Goal: Task Accomplishment & Management: Use online tool/utility

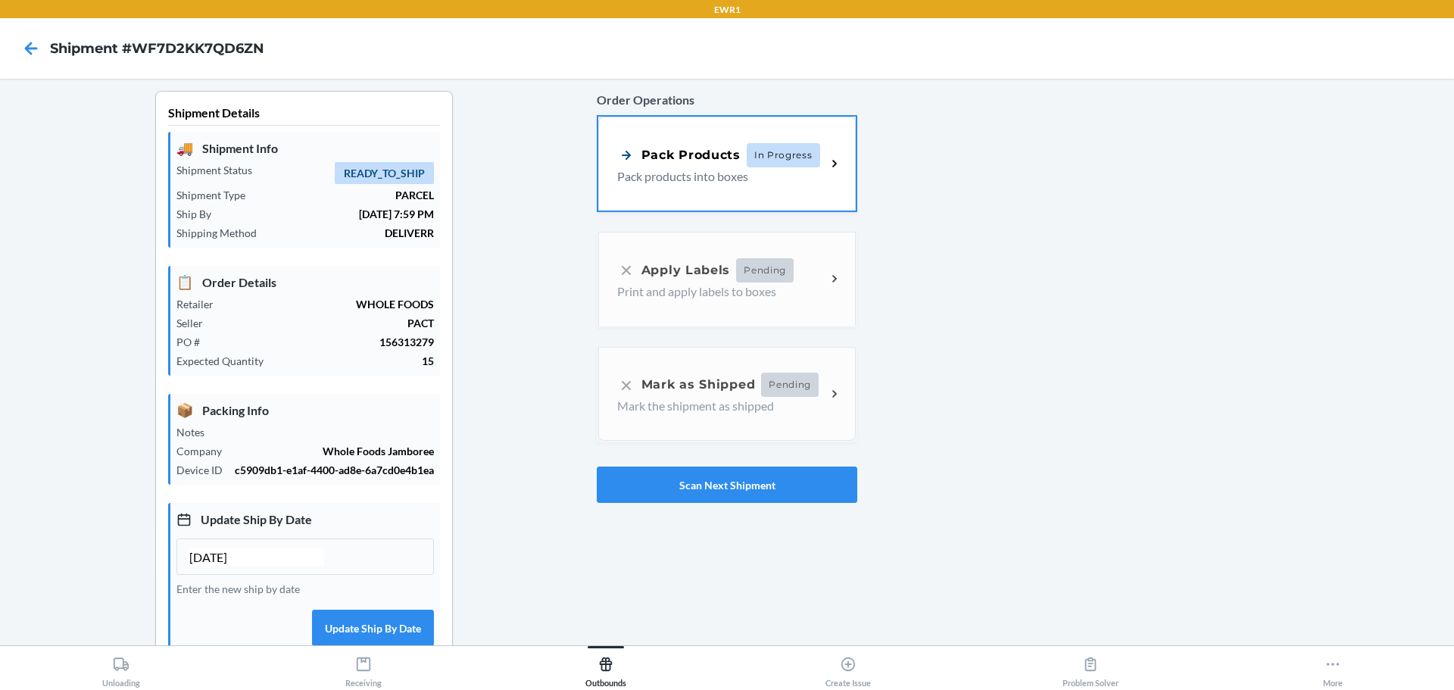
click at [764, 157] on span "In Progress" at bounding box center [782, 155] width 73 height 24
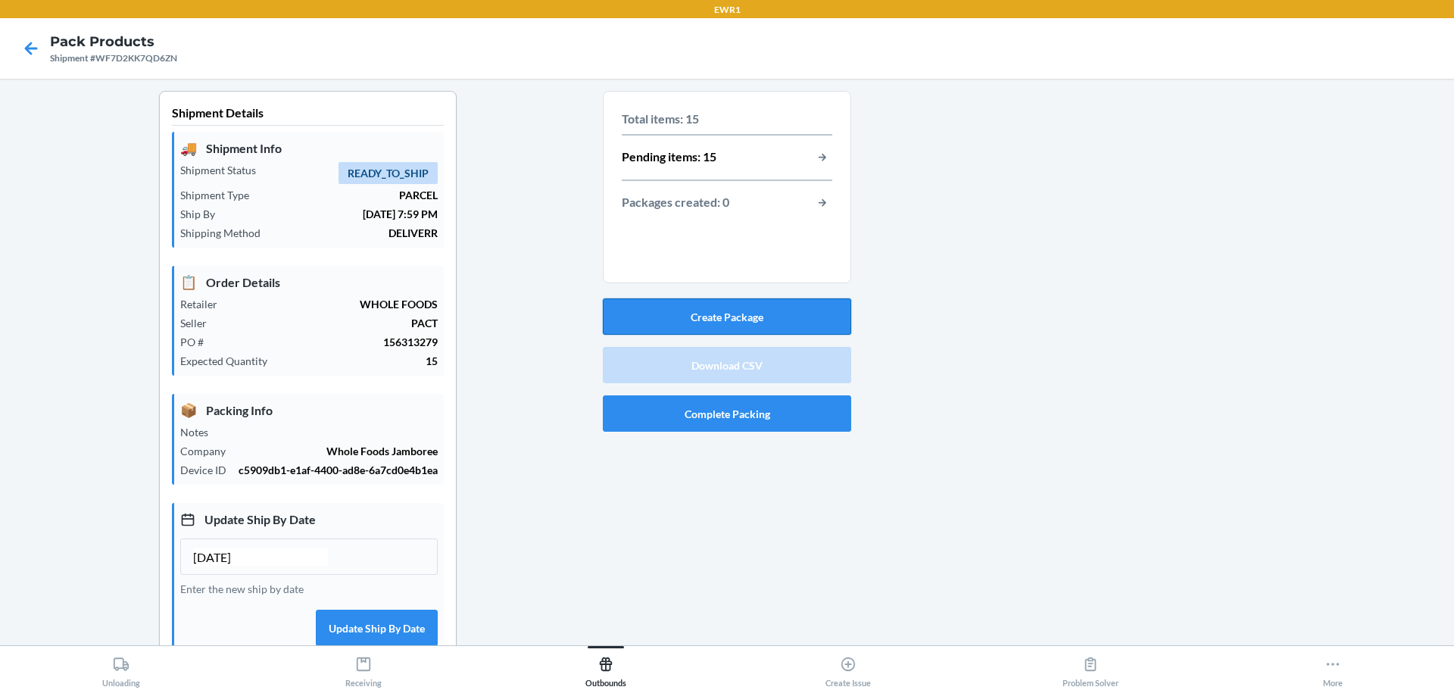
click at [781, 325] on button "Create Package" at bounding box center [727, 316] width 248 height 36
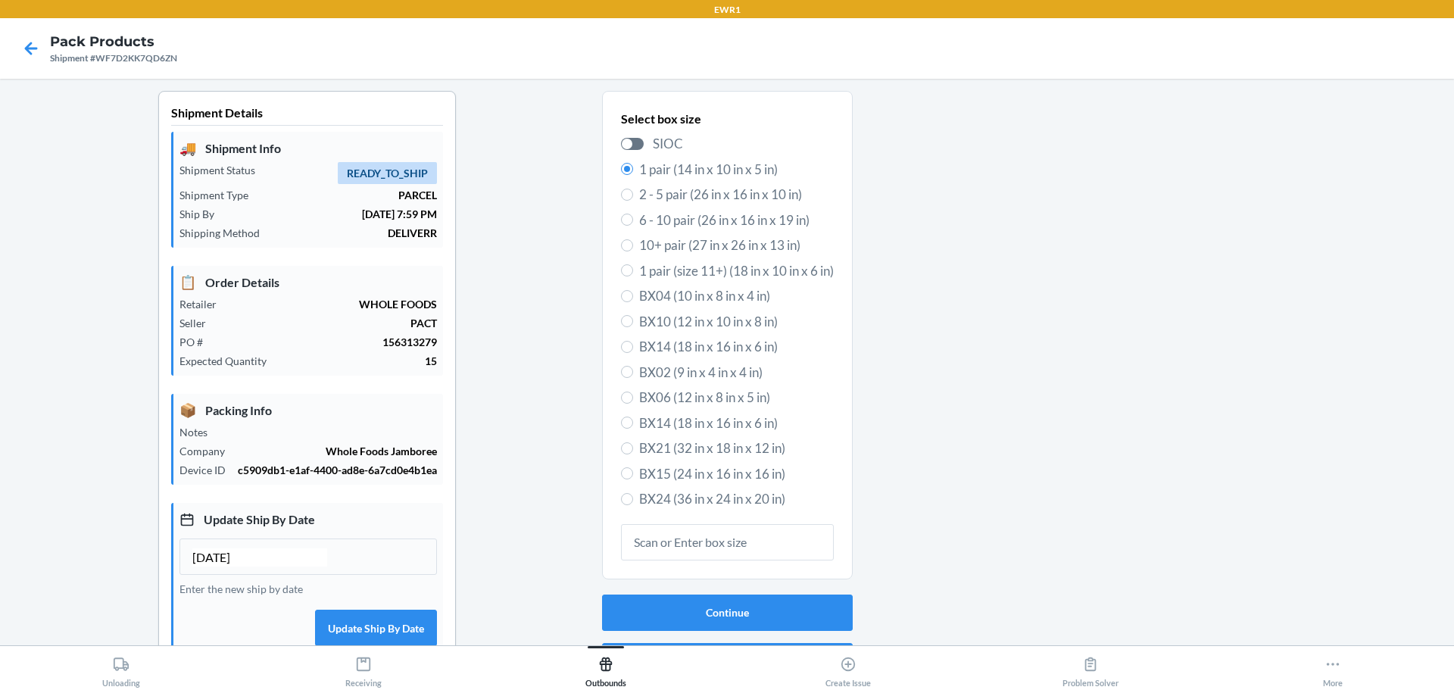
click at [703, 420] on span "BX14 (18 in x 16 in x 6 in)" at bounding box center [736, 423] width 195 height 20
click at [633, 420] on input "BX14 (18 in x 16 in x 6 in)" at bounding box center [627, 422] width 12 height 12
radio input "true"
radio input "false"
click at [717, 606] on button "Continue" at bounding box center [727, 612] width 251 height 36
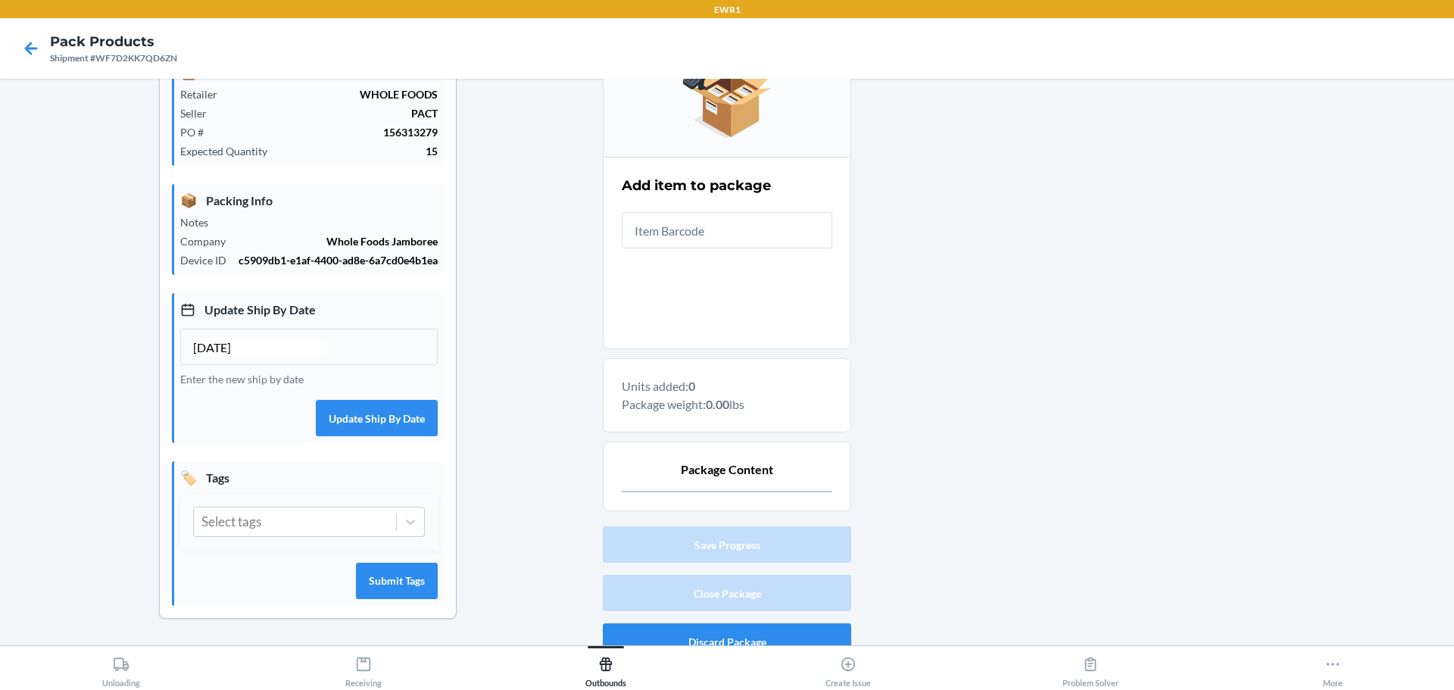
scroll to position [230, 0]
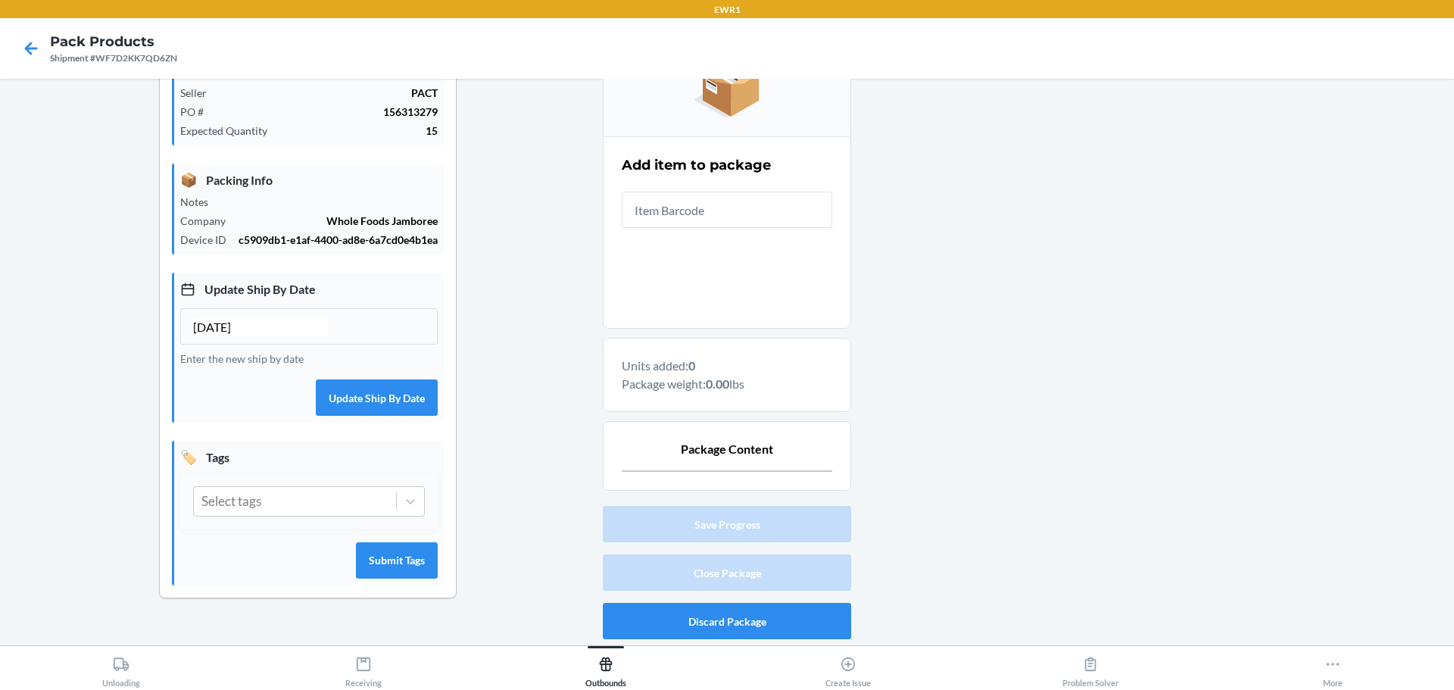
drag, startPoint x: 1453, startPoint y: 475, endPoint x: 1276, endPoint y: 114, distance: 402.2
click at [1201, 393] on div at bounding box center [1146, 253] width 591 height 784
click at [740, 218] on input "text" at bounding box center [727, 210] width 210 height 36
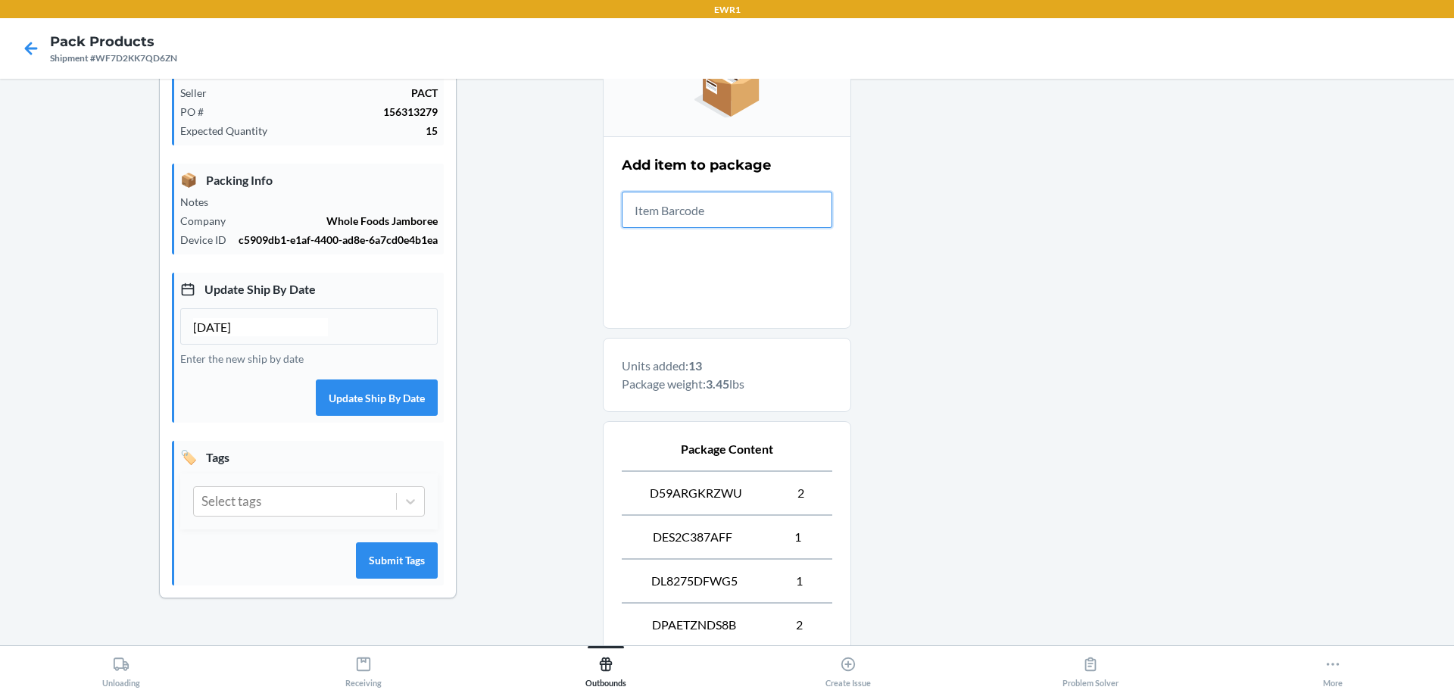
scroll to position [612, 0]
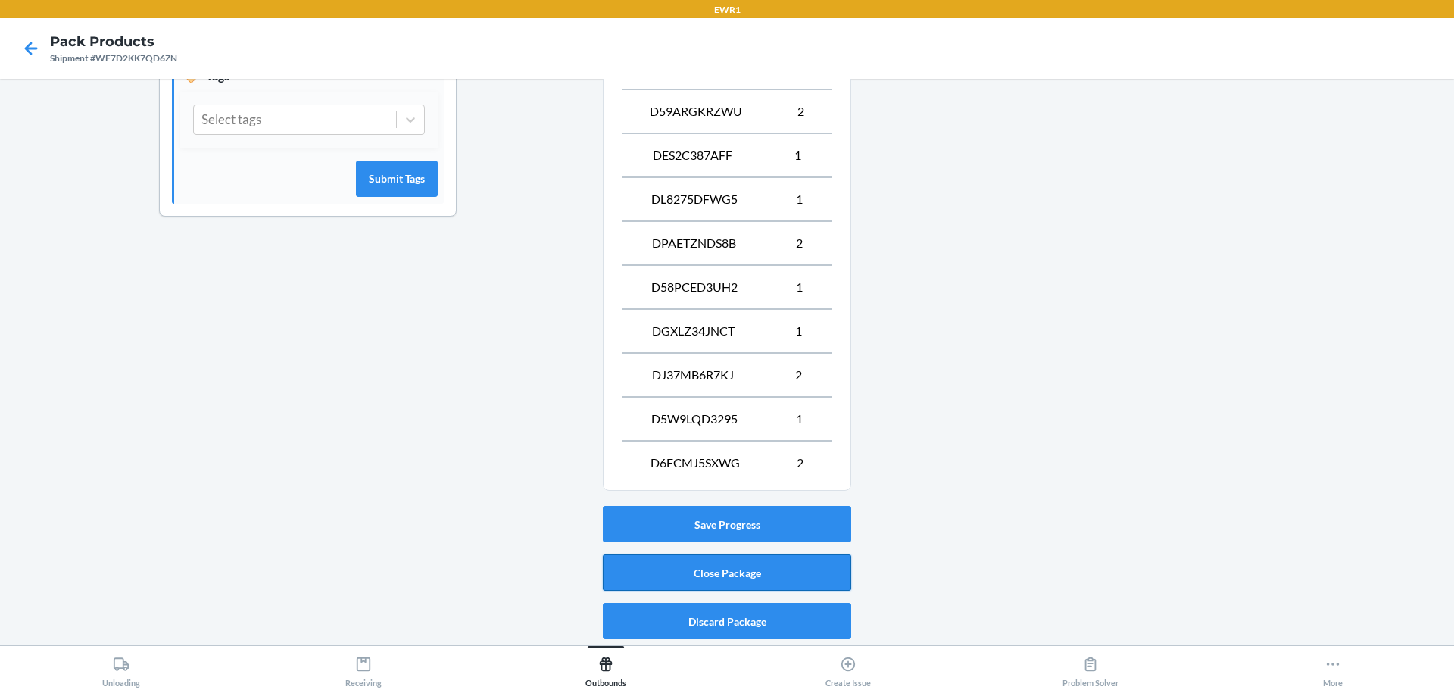
click at [740, 565] on button "Close Package" at bounding box center [727, 572] width 248 height 36
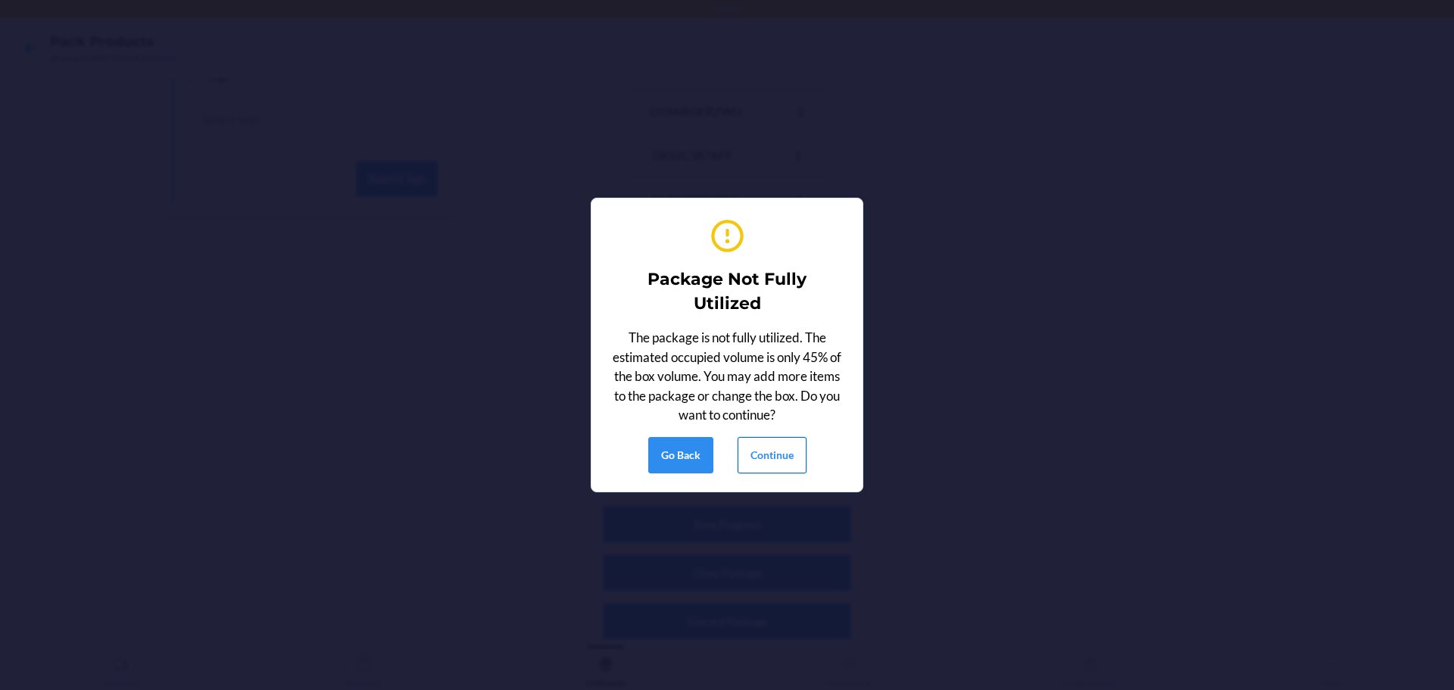
click at [789, 459] on button "Continue" at bounding box center [771, 455] width 69 height 36
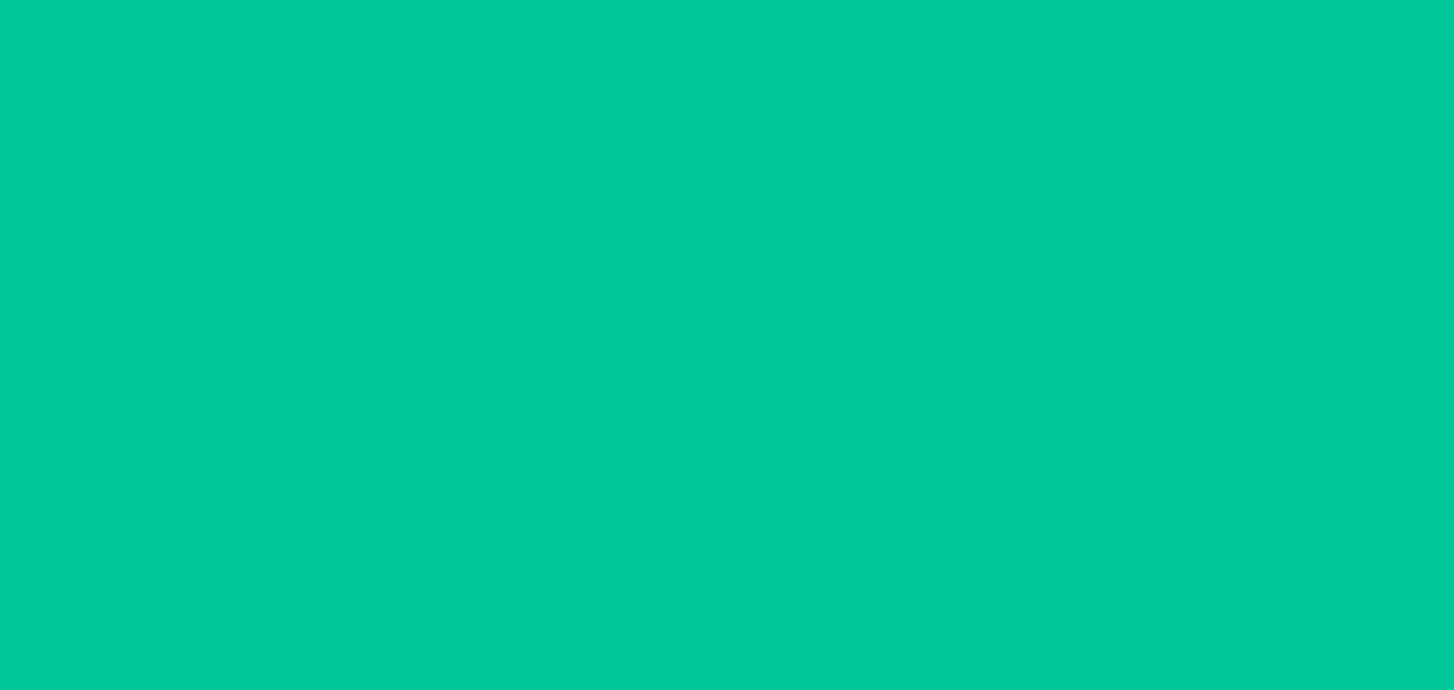
scroll to position [207, 0]
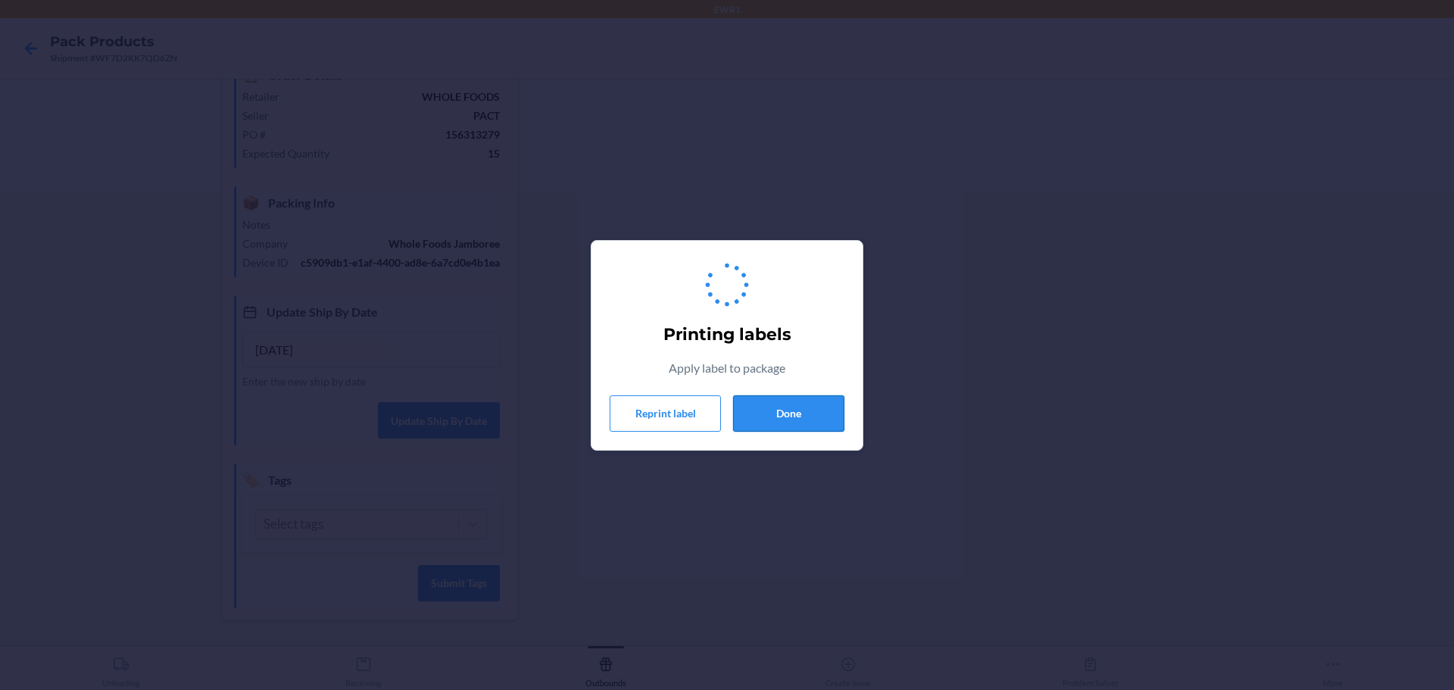
click at [802, 395] on button "Done" at bounding box center [788, 413] width 111 height 36
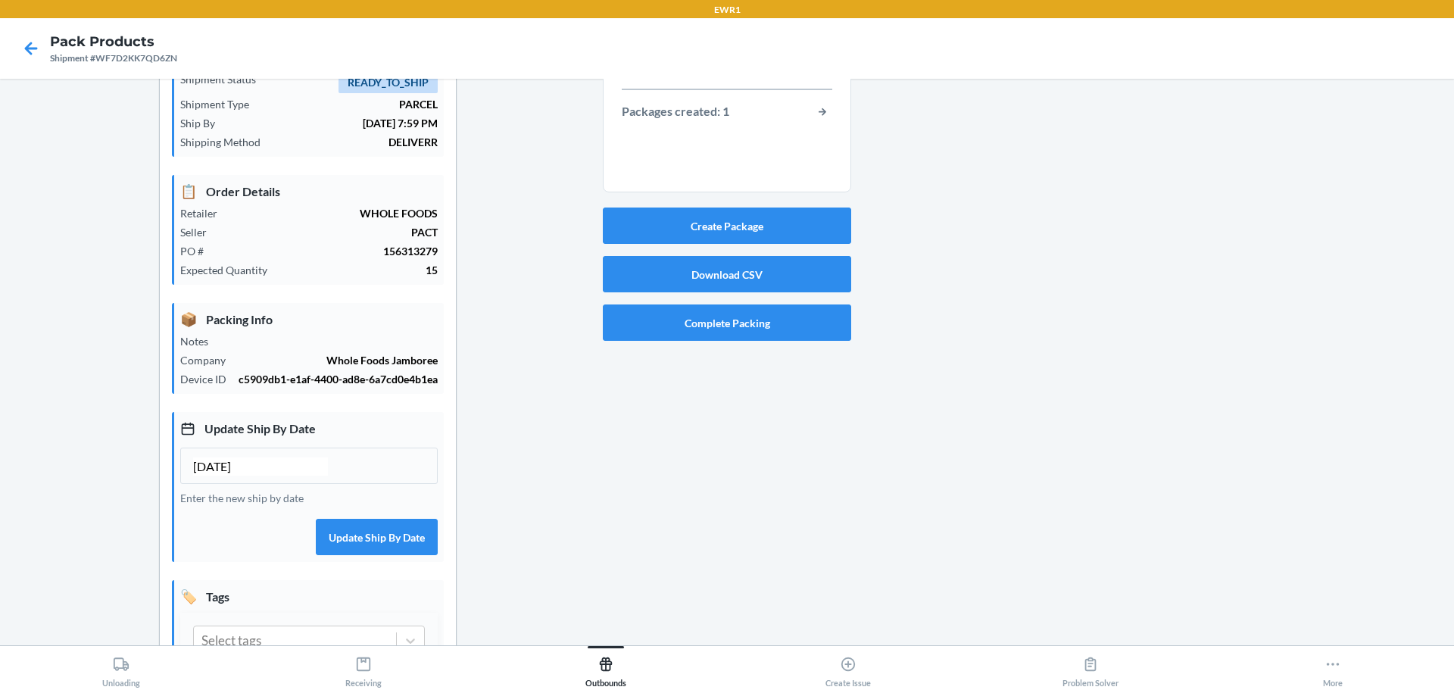
scroll to position [0, 0]
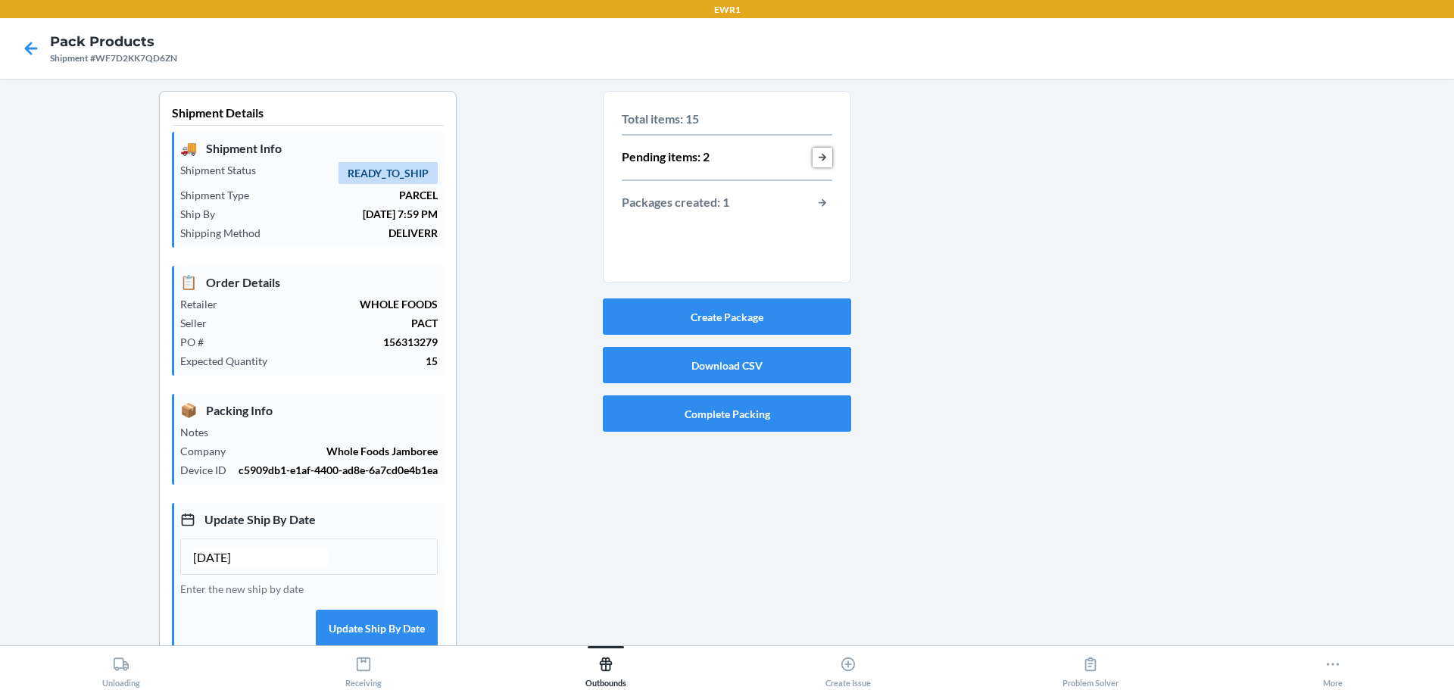
click at [818, 158] on button "button-view-pending-items" at bounding box center [822, 158] width 20 height 20
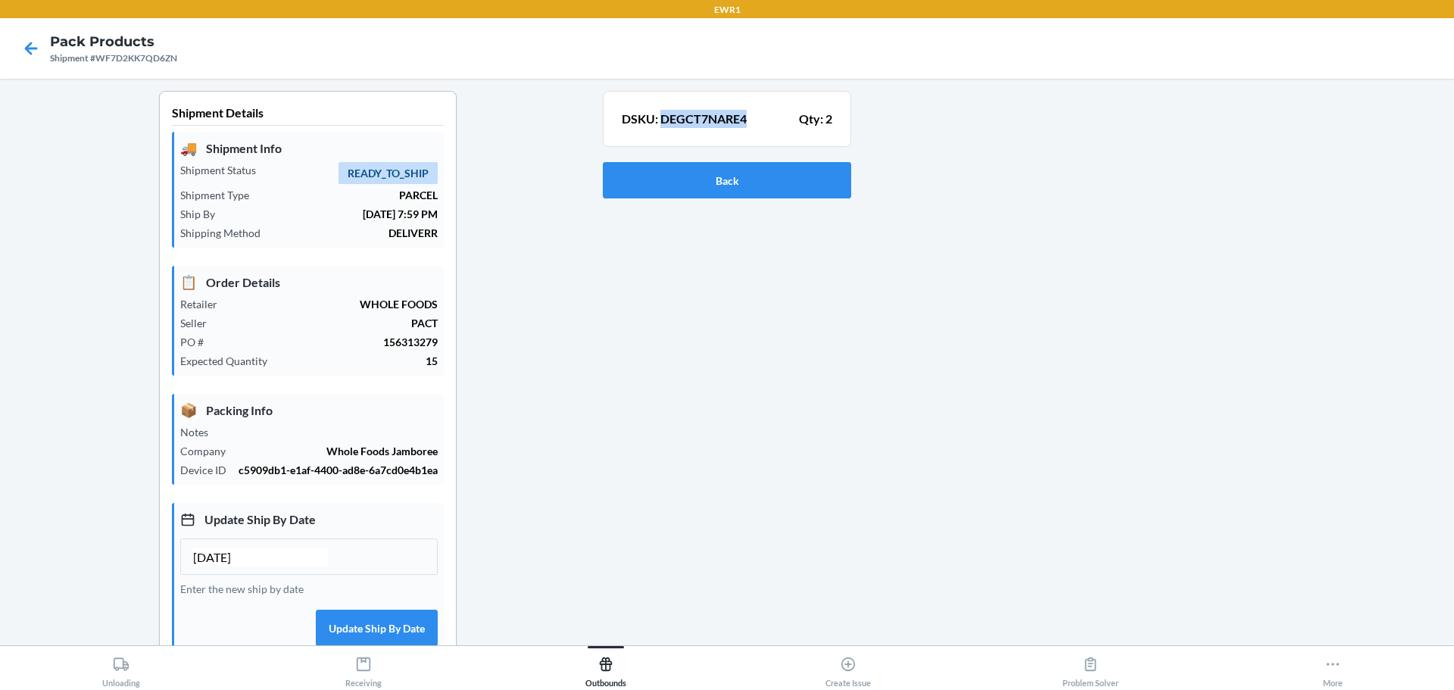
drag, startPoint x: 654, startPoint y: 122, endPoint x: 753, endPoint y: 123, distance: 98.4
click at [753, 123] on div "DSKU: DEGCT7NARE4 Qty: 2" at bounding box center [727, 119] width 210 height 18
copy p "DEGCT7NARE4"
click at [802, 192] on button "Back" at bounding box center [727, 180] width 248 height 36
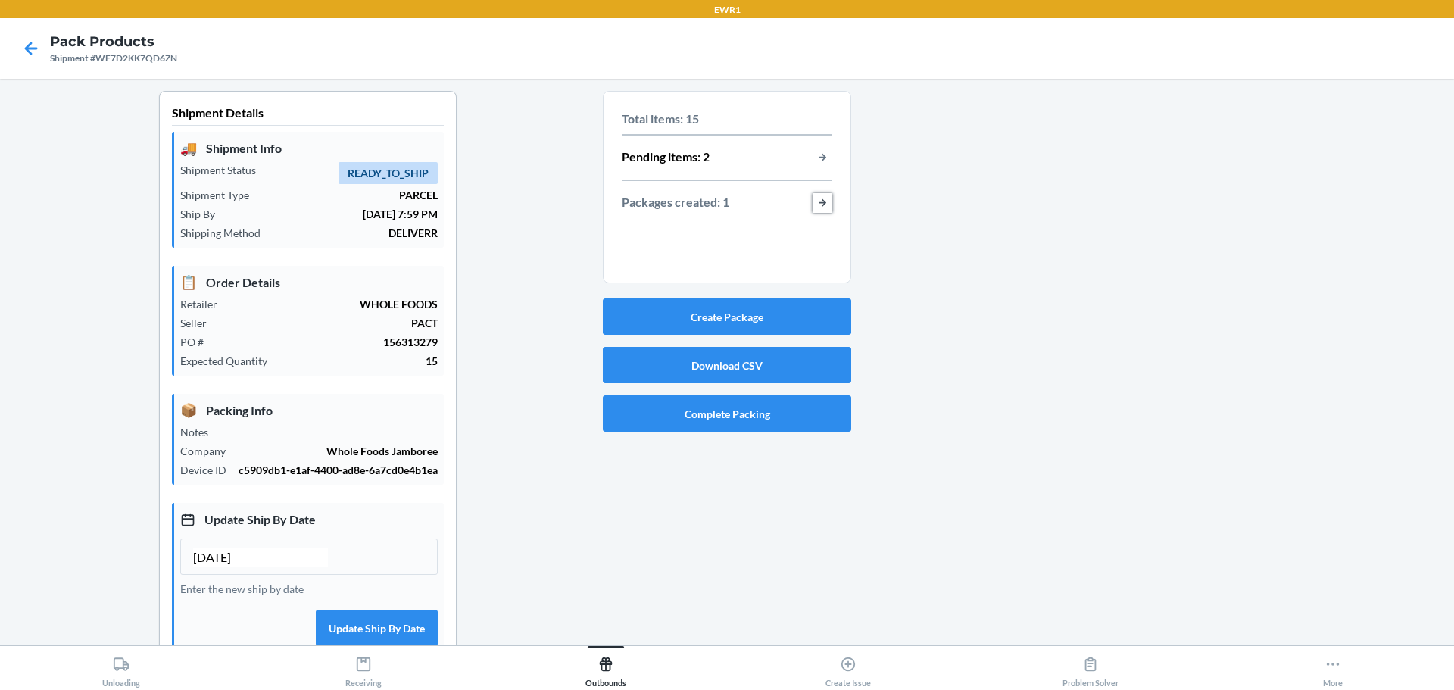
click at [818, 202] on button "button-view-packages-created" at bounding box center [822, 203] width 20 height 20
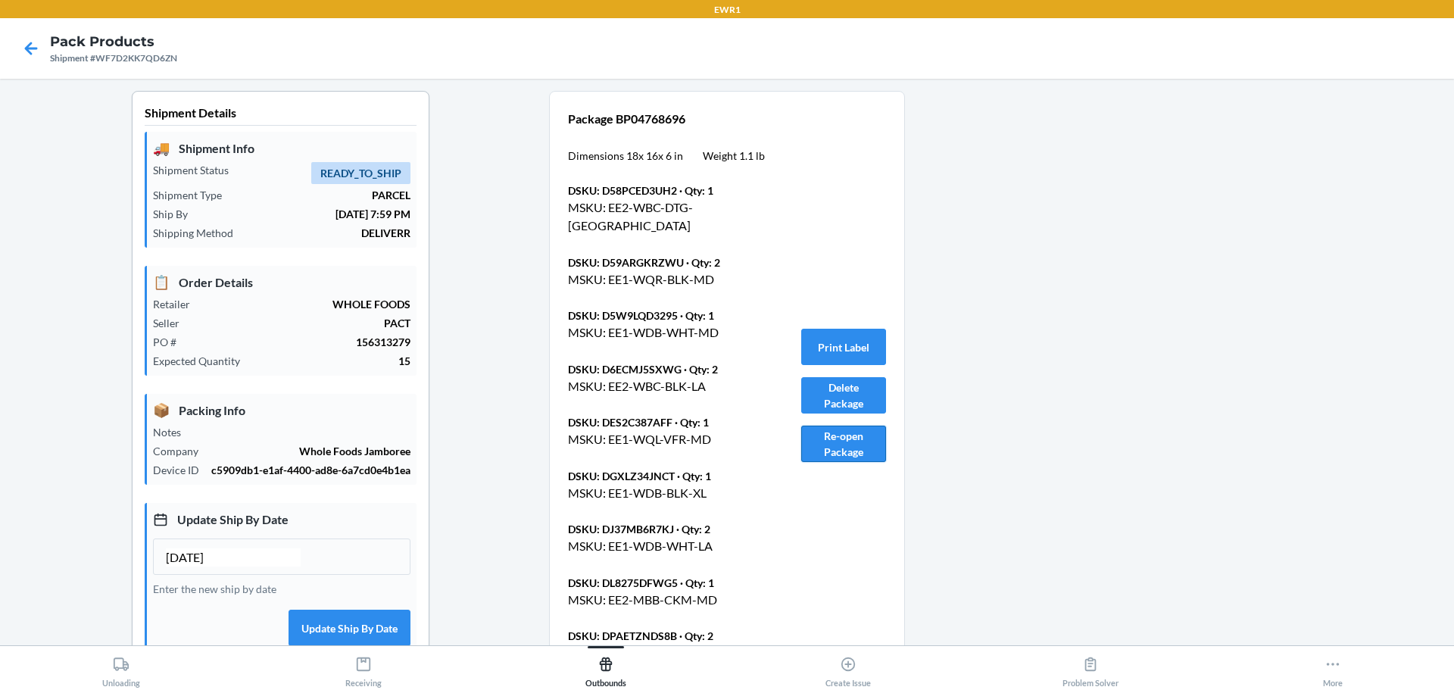
click at [854, 440] on button "Re-open Package" at bounding box center [843, 443] width 85 height 36
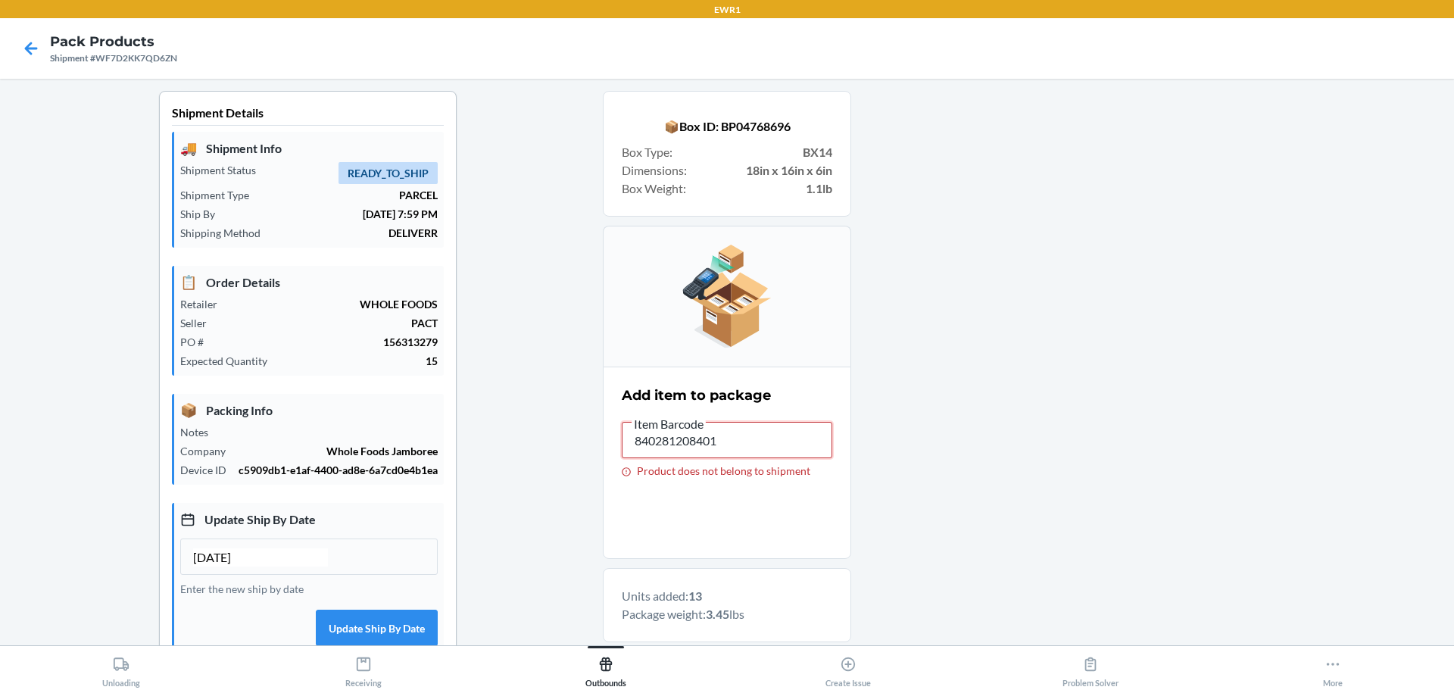
click at [781, 451] on input "840281208401" at bounding box center [727, 440] width 210 height 36
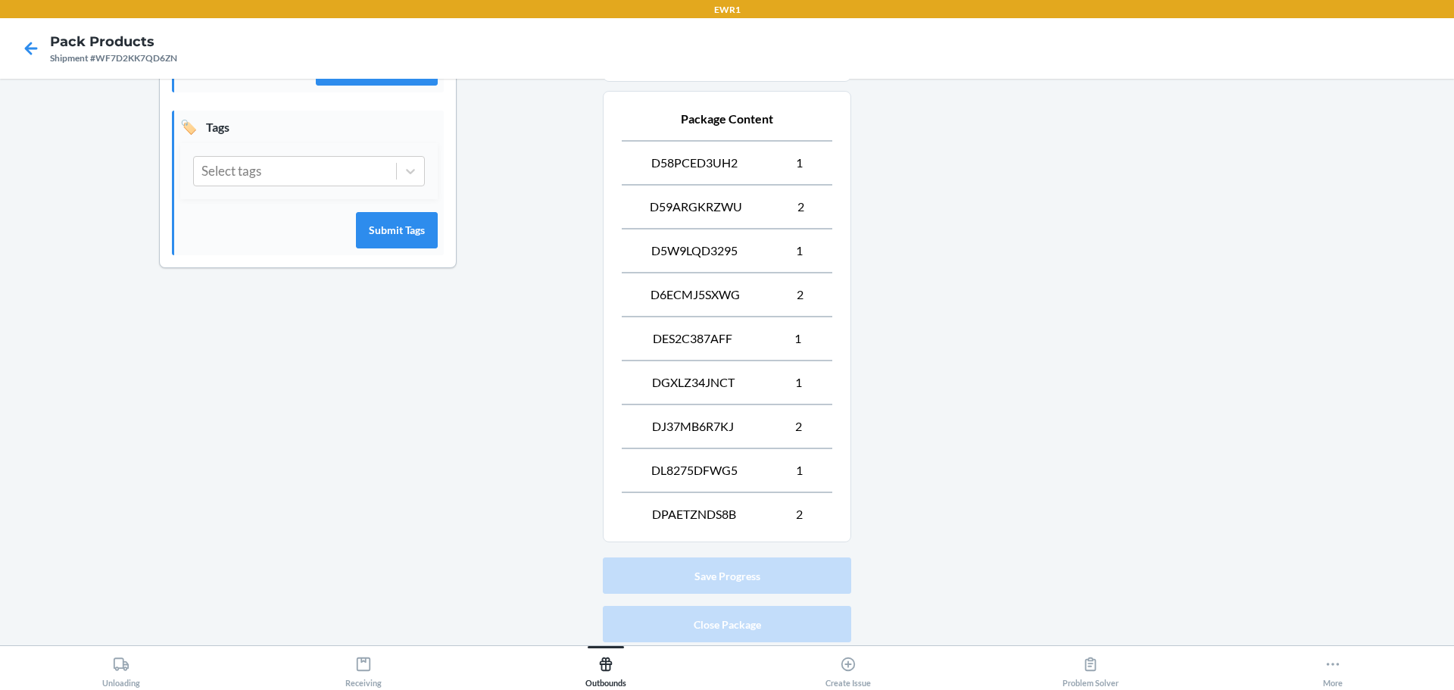
scroll to position [612, 0]
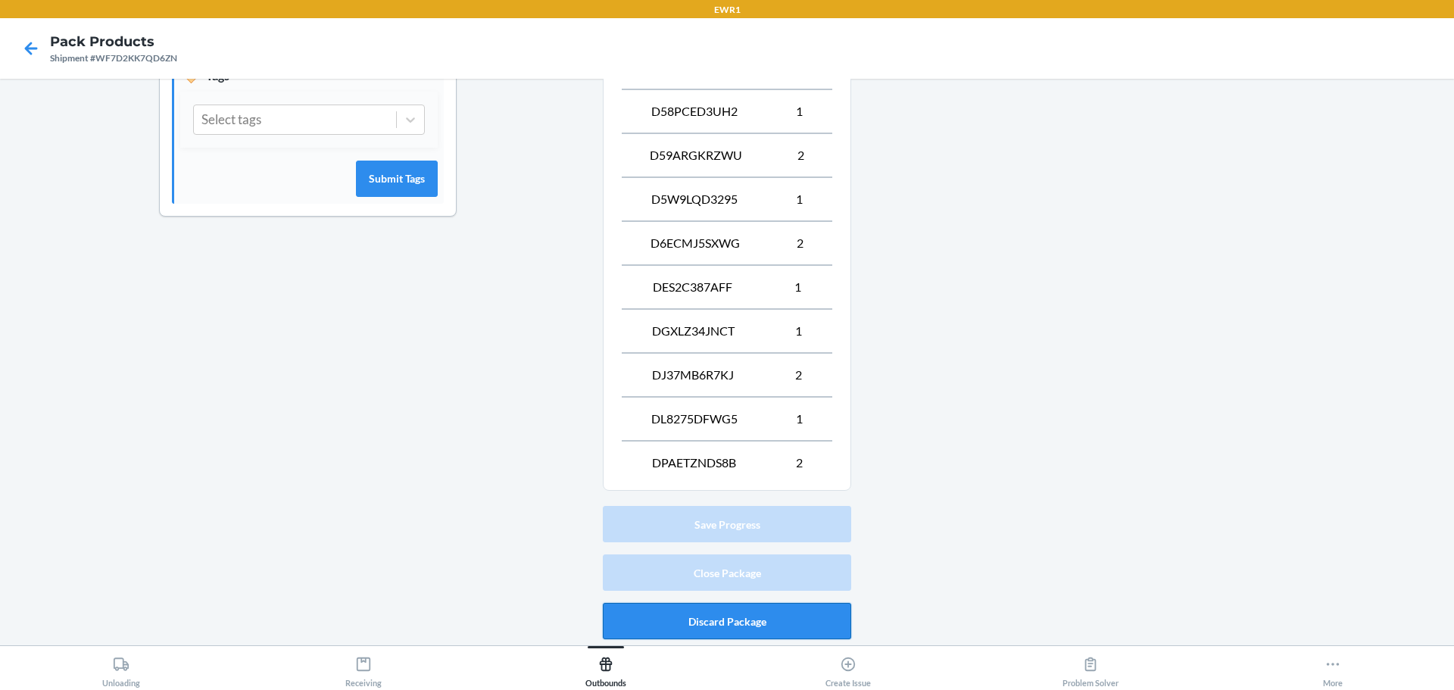
click at [768, 622] on button "Discard Package" at bounding box center [727, 621] width 248 height 36
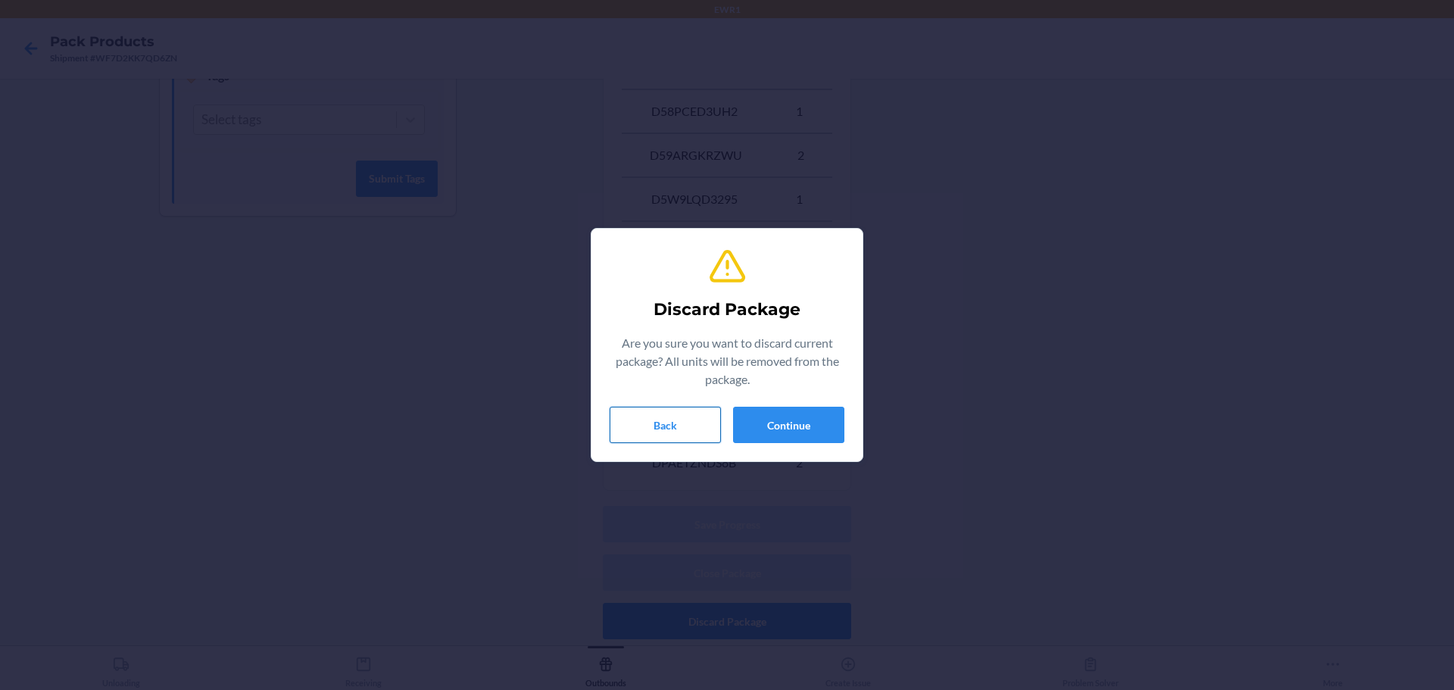
click at [678, 429] on button "Back" at bounding box center [664, 425] width 111 height 36
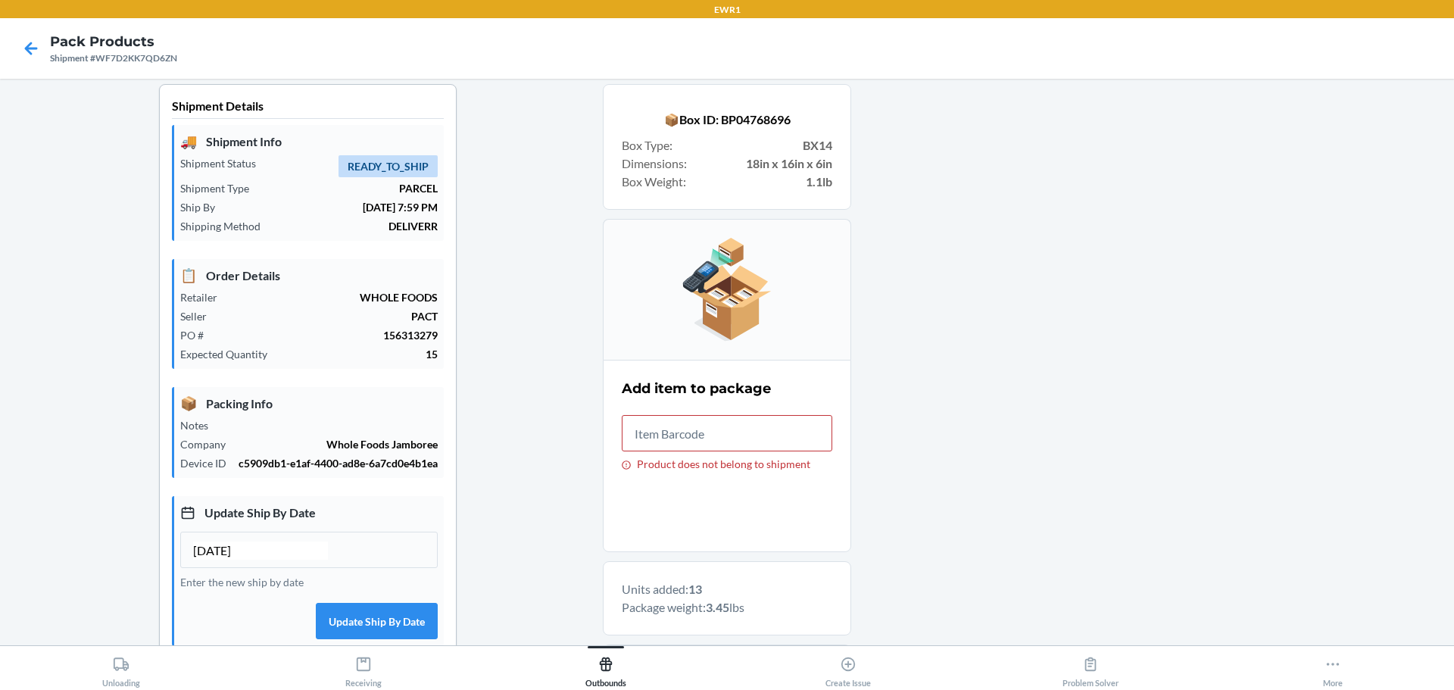
scroll to position [0, 0]
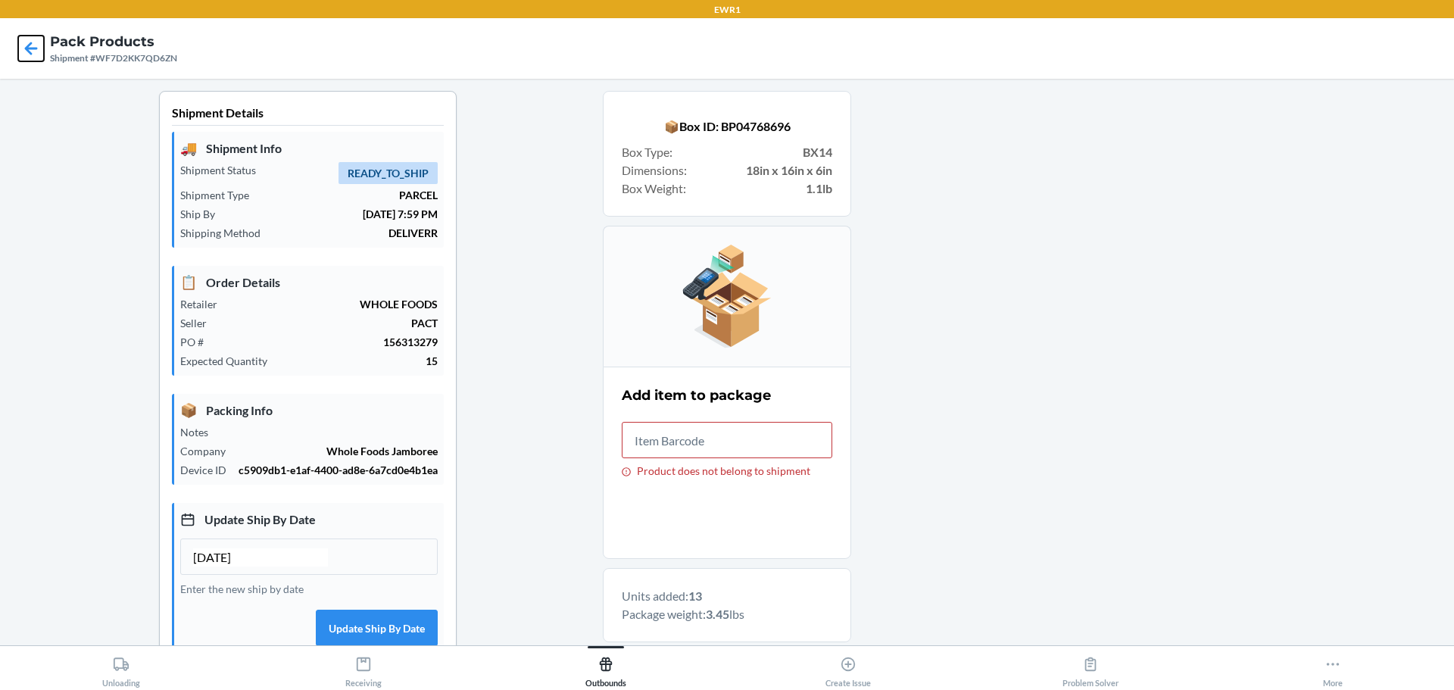
click at [45, 50] on div at bounding box center [31, 49] width 38 height 38
click at [32, 53] on icon at bounding box center [31, 49] width 26 height 26
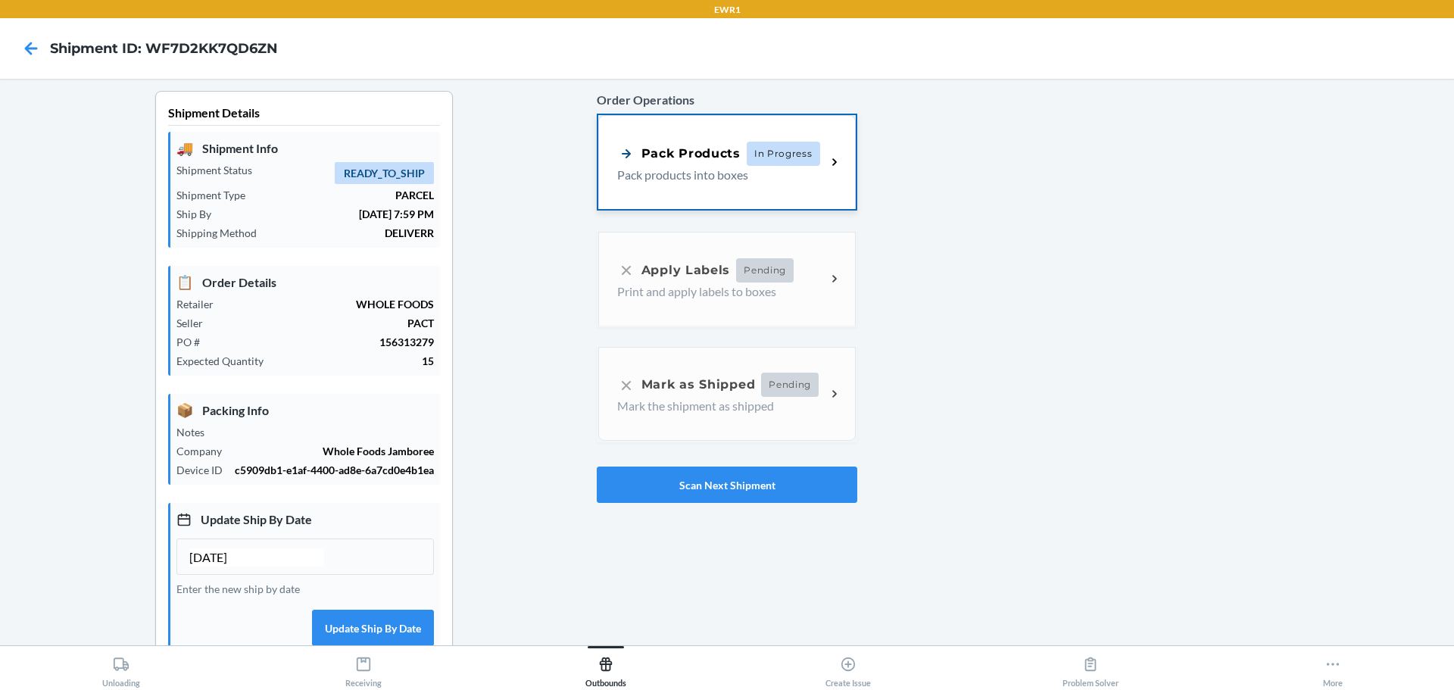
click at [790, 166] on span "In Progress" at bounding box center [782, 154] width 73 height 24
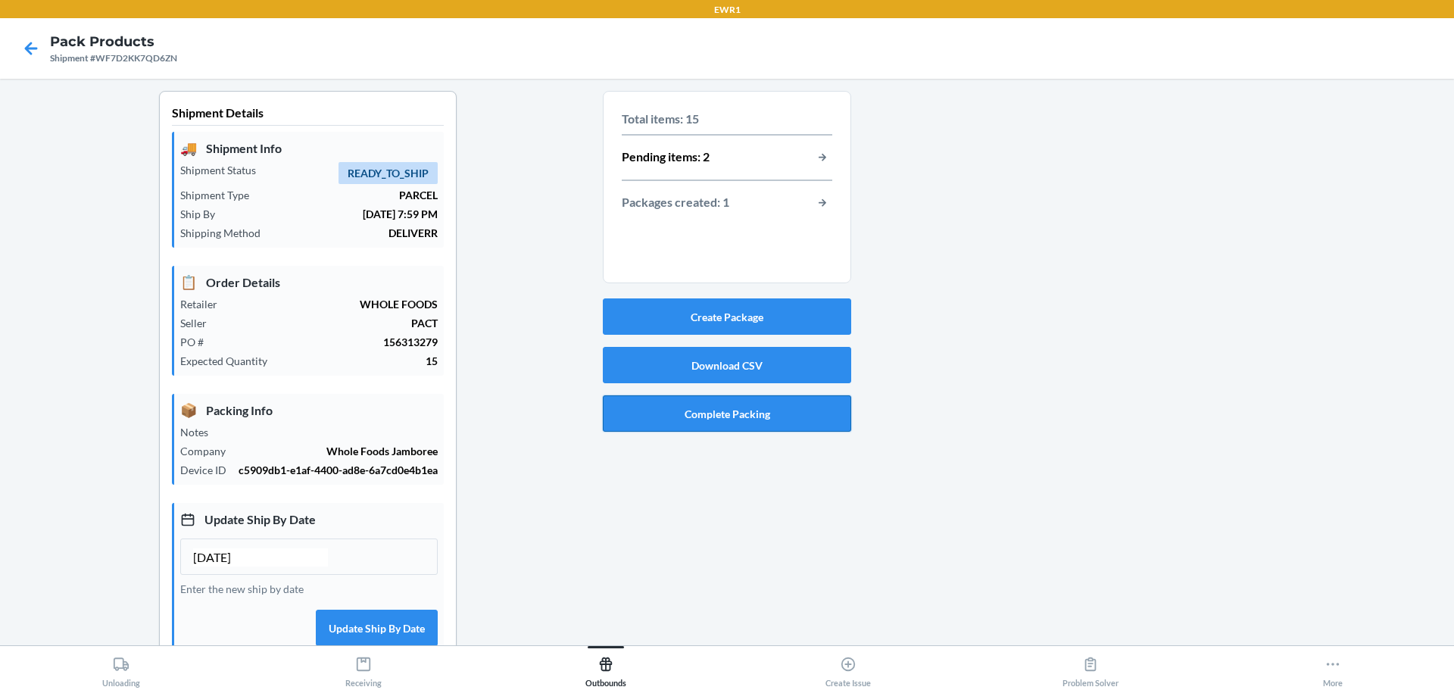
click at [740, 419] on button "Complete Packing" at bounding box center [727, 413] width 248 height 36
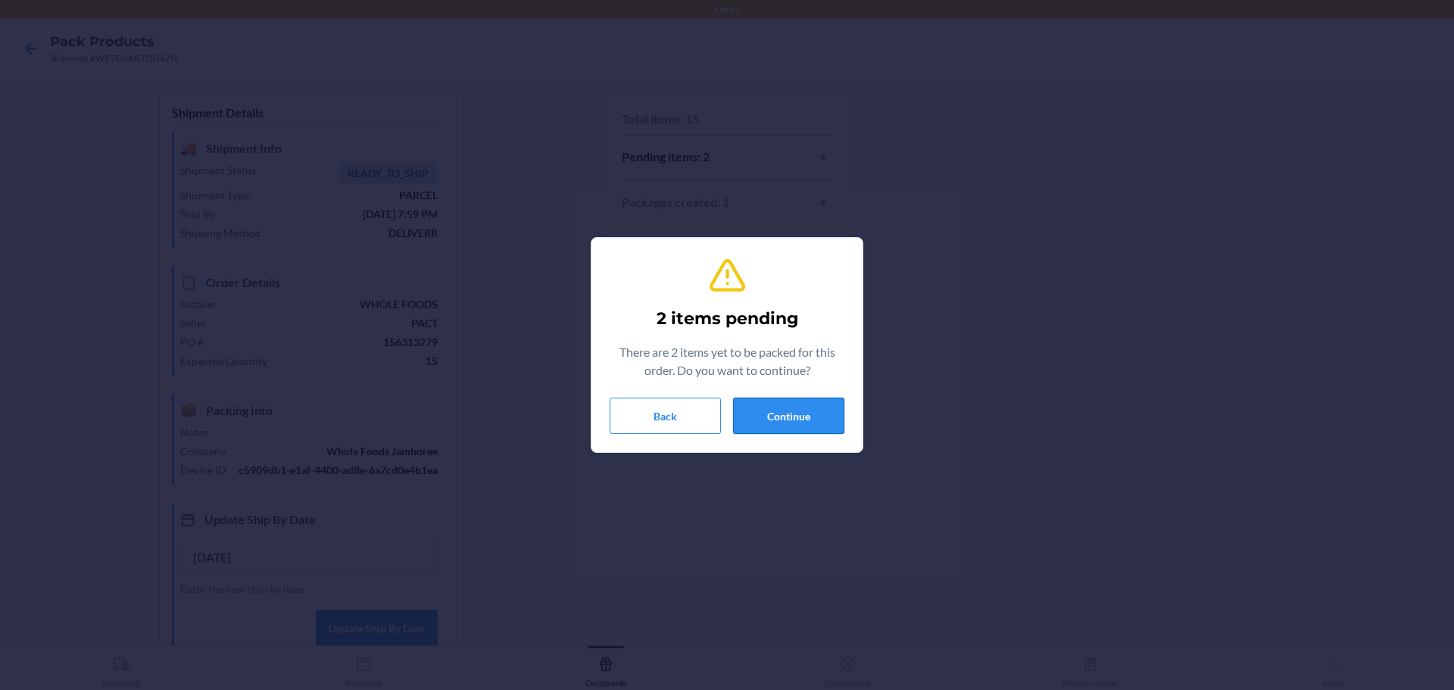
click at [768, 408] on button "Continue" at bounding box center [788, 415] width 111 height 36
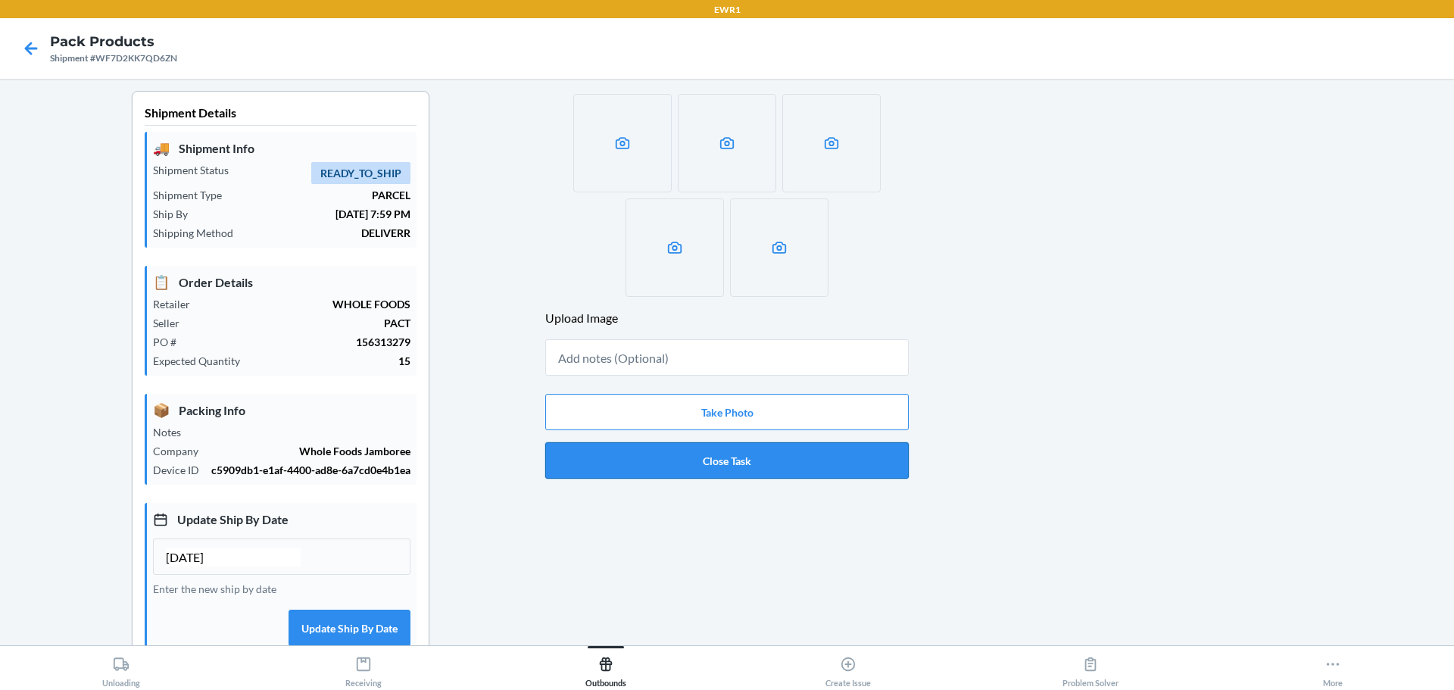
click at [756, 449] on button "Close Task" at bounding box center [726, 460] width 363 height 36
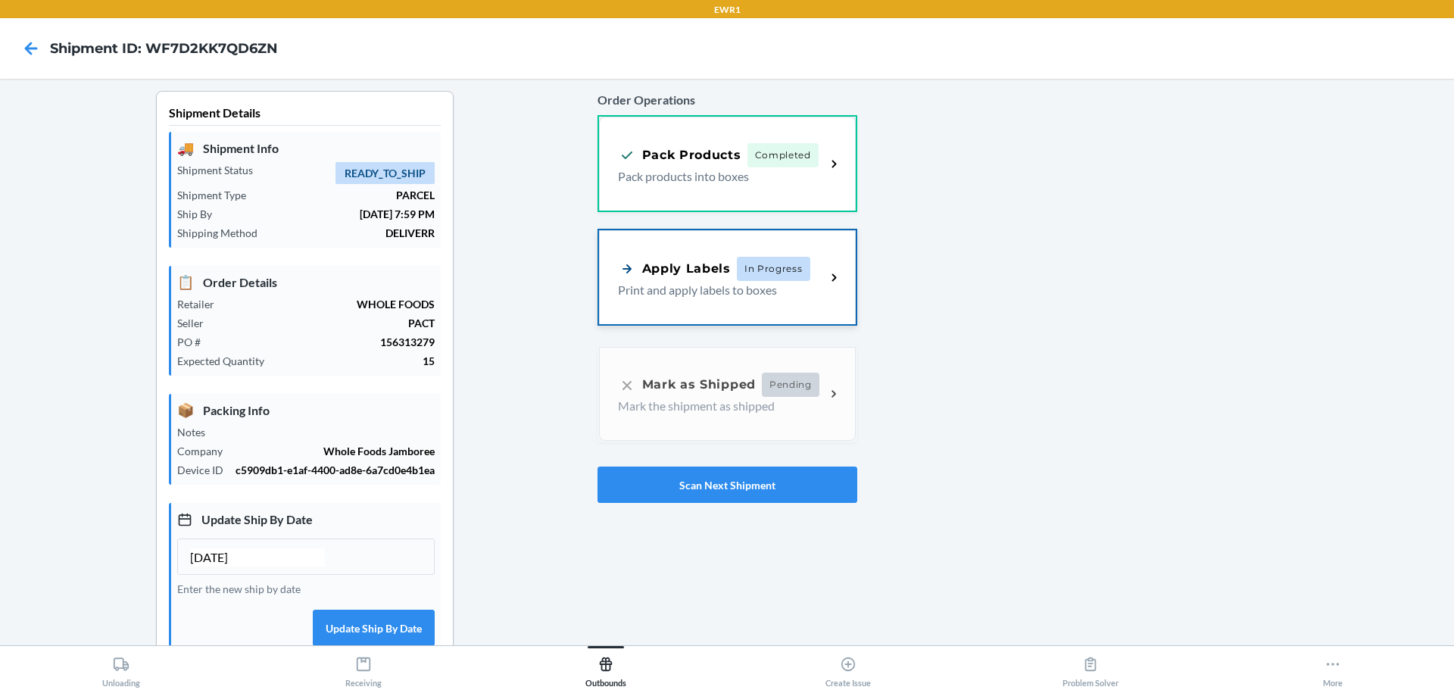
click at [800, 301] on div "Apply Labels In Progress Print and apply labels to boxes" at bounding box center [727, 277] width 257 height 94
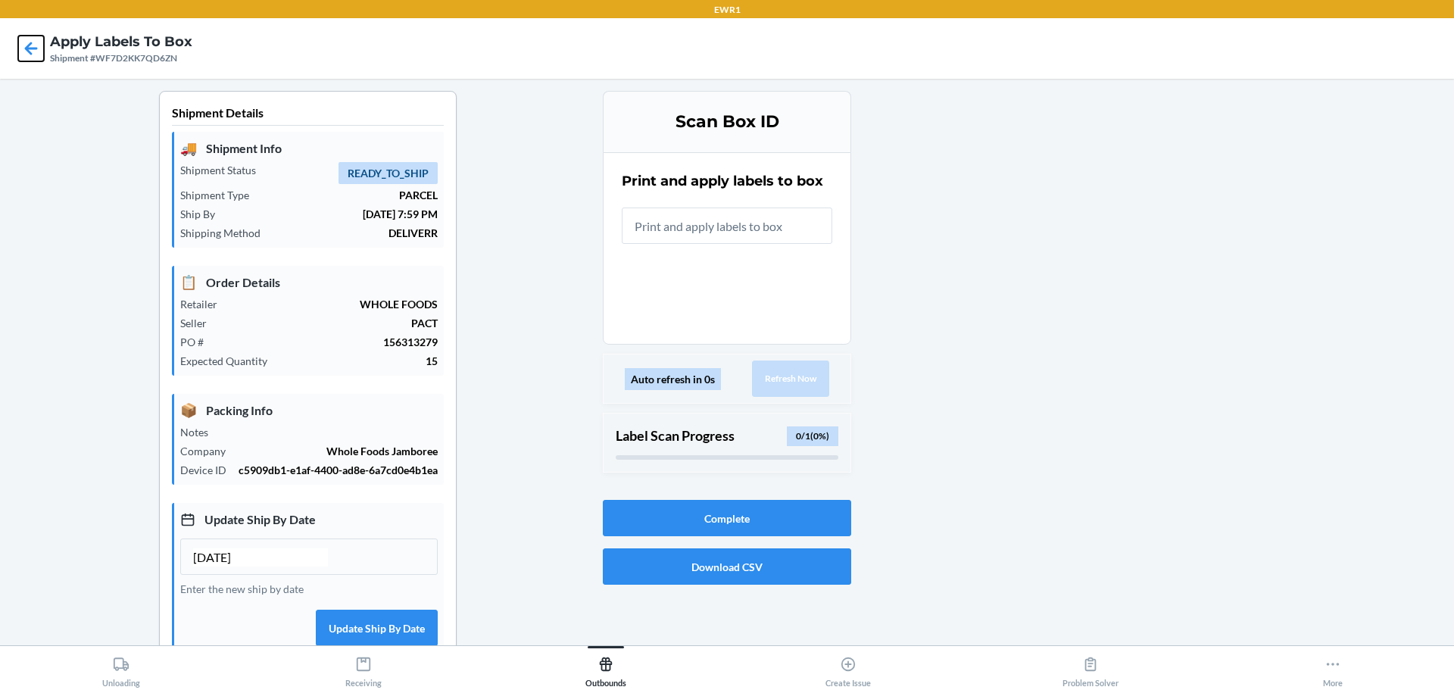
click at [35, 40] on icon at bounding box center [31, 49] width 26 height 26
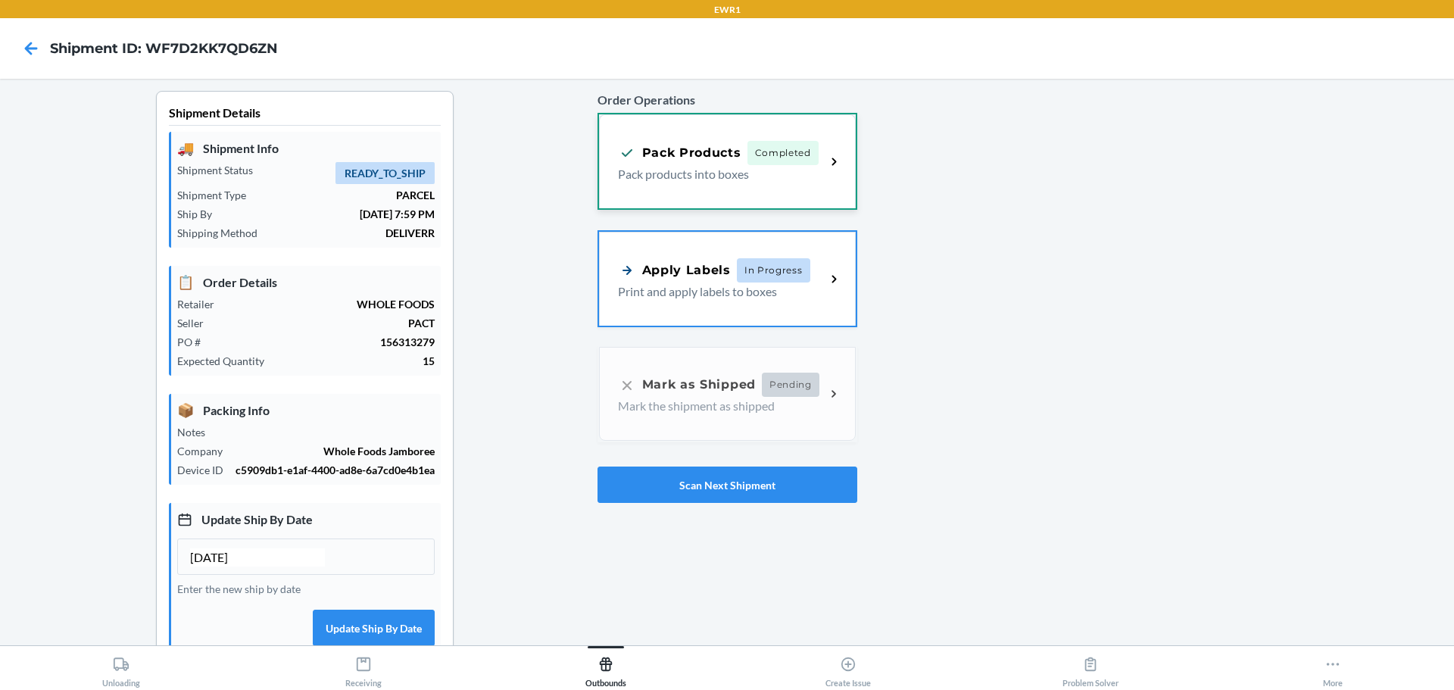
click at [813, 200] on div "Pack Products Completed Pack products into boxes" at bounding box center [727, 161] width 257 height 94
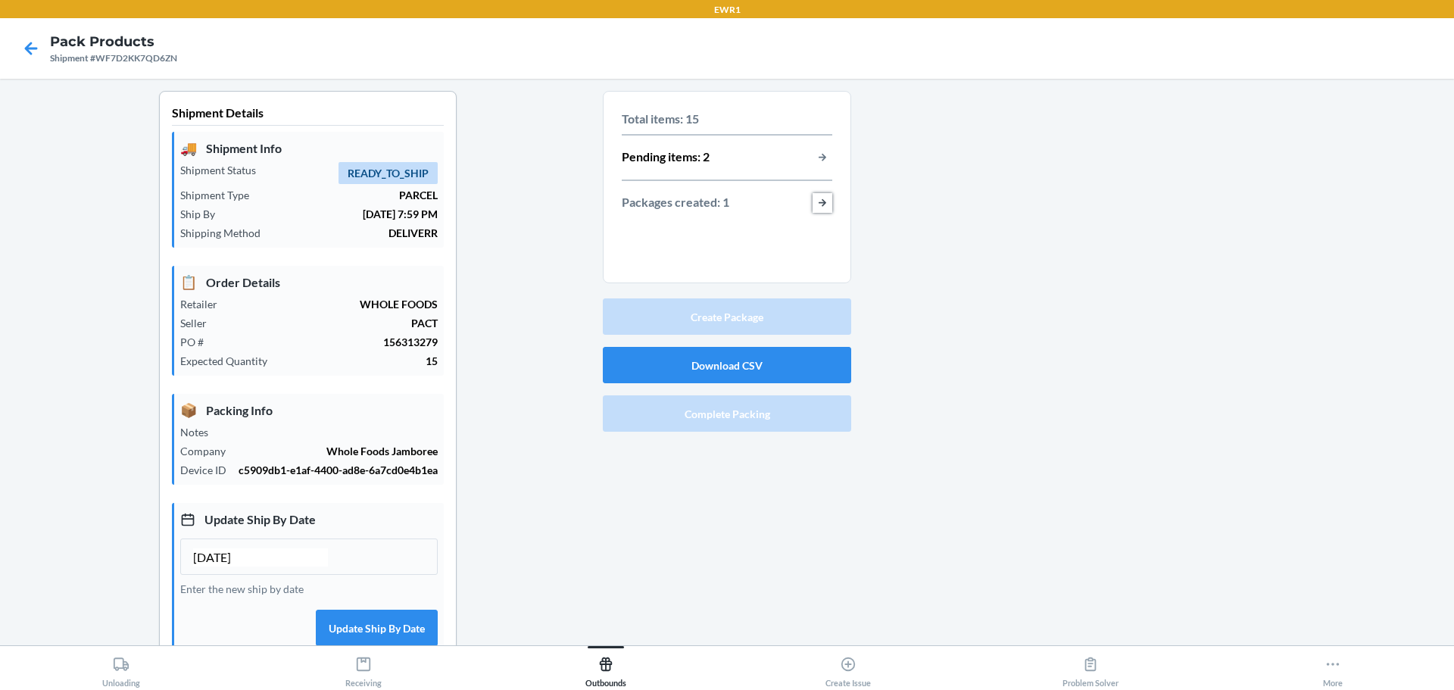
click at [817, 203] on button "button-view-packages-created" at bounding box center [822, 203] width 20 height 20
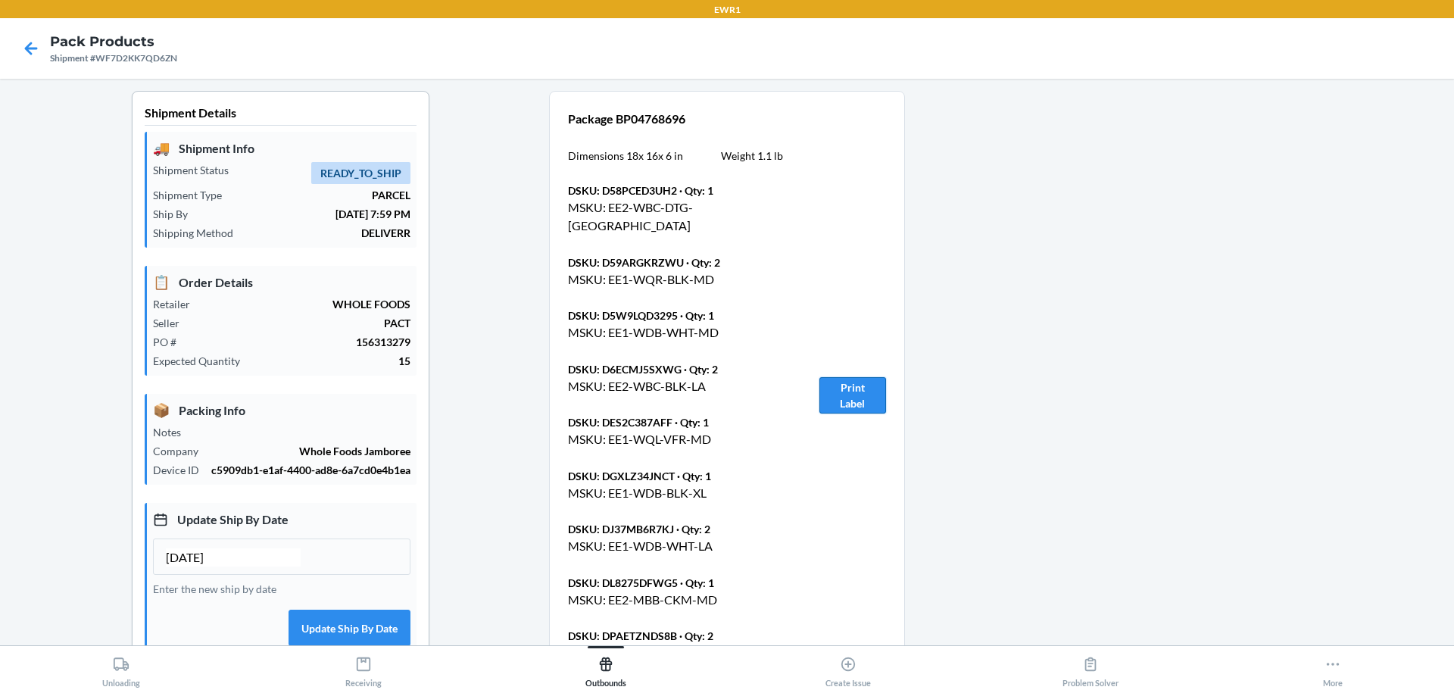
click at [835, 379] on button "Print Label" at bounding box center [852, 395] width 67 height 36
click at [40, 51] on icon at bounding box center [31, 49] width 26 height 26
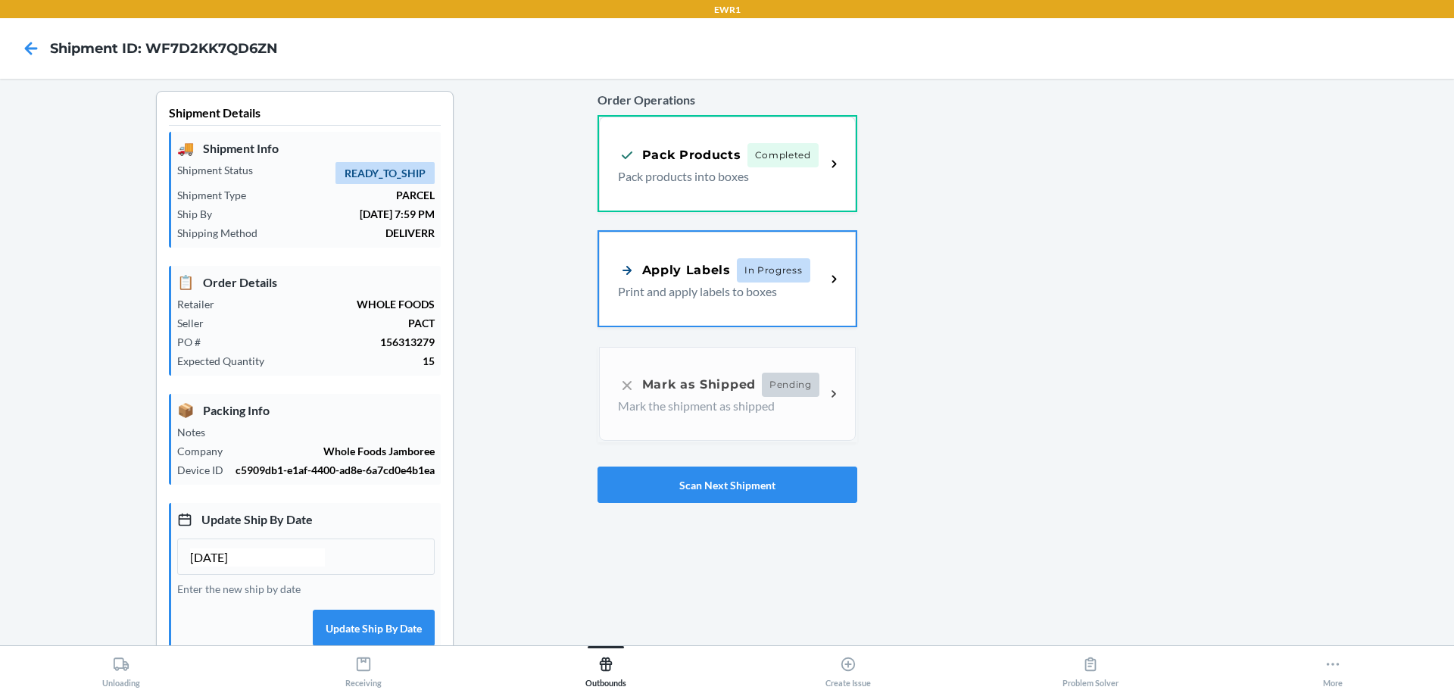
click at [608, 288] on div "Apply Labels In Progress Print and apply labels to boxes" at bounding box center [727, 279] width 257 height 94
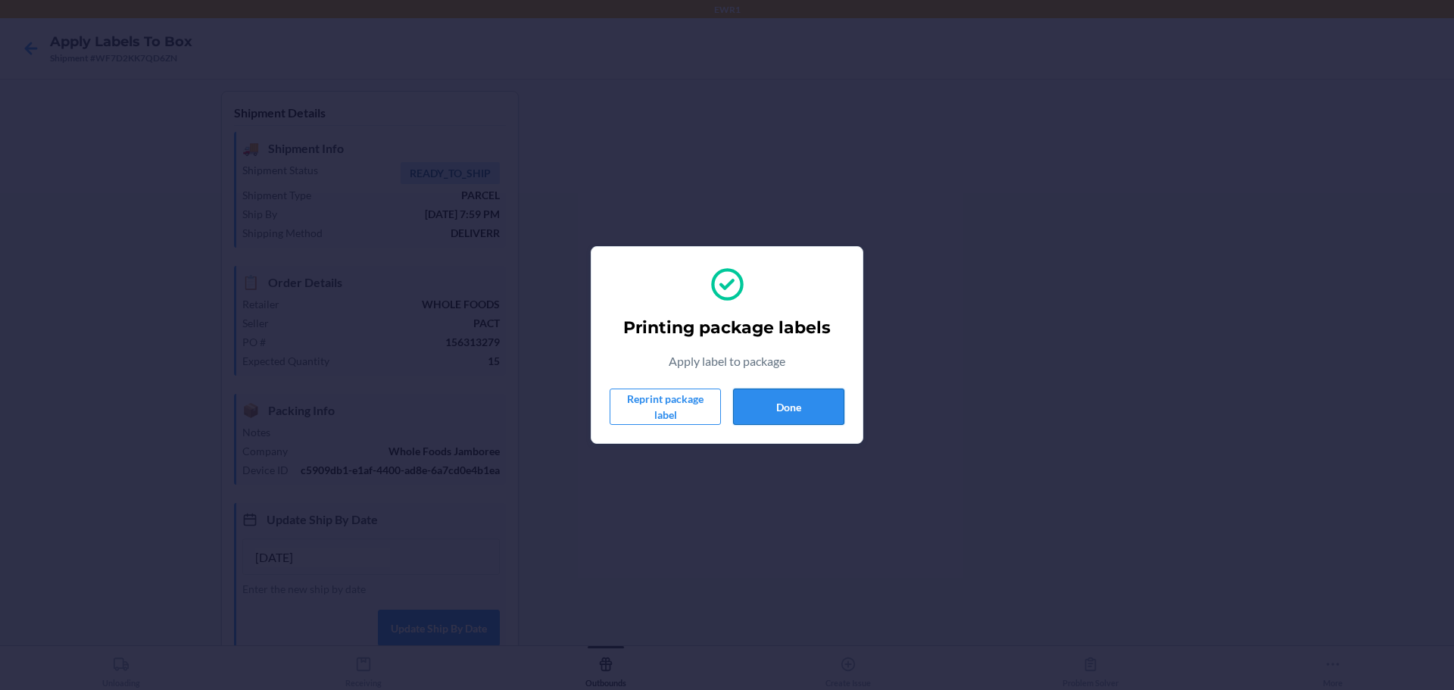
click at [768, 419] on button "Done" at bounding box center [788, 406] width 111 height 36
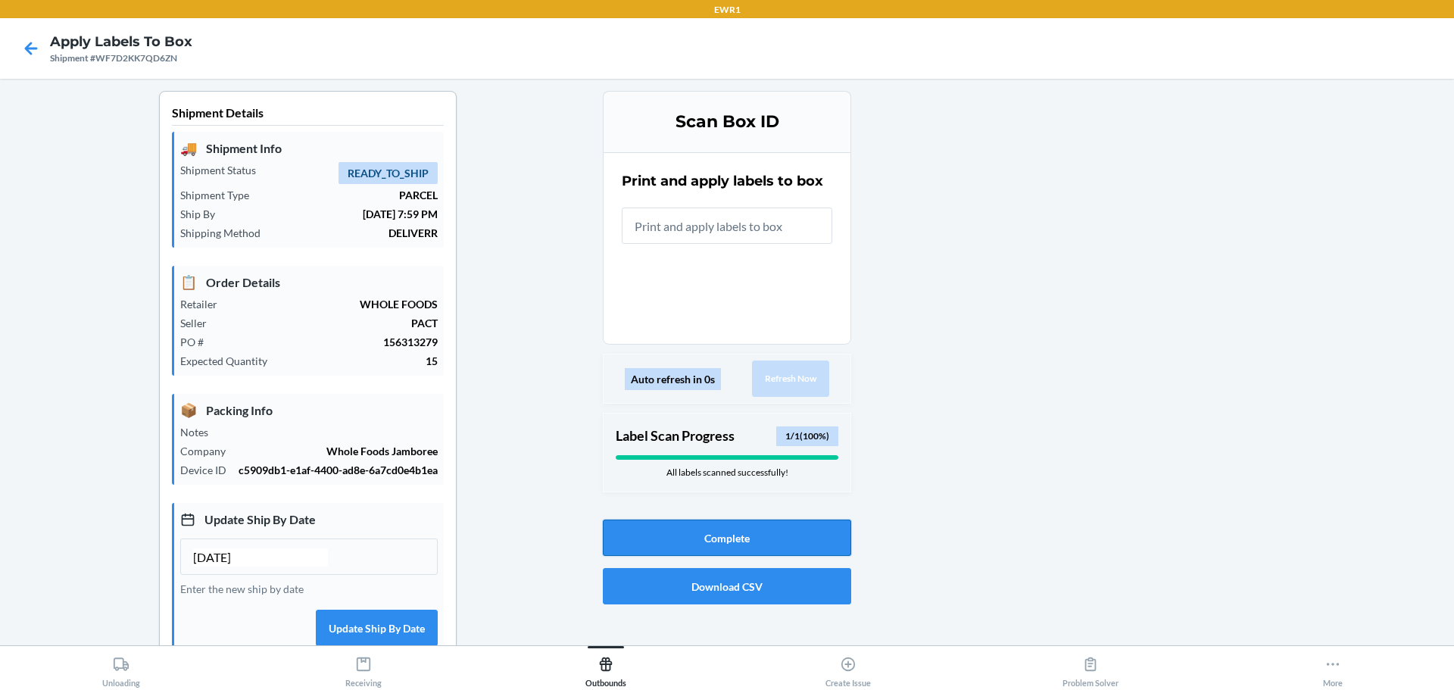
click at [765, 550] on button "Complete" at bounding box center [727, 537] width 248 height 36
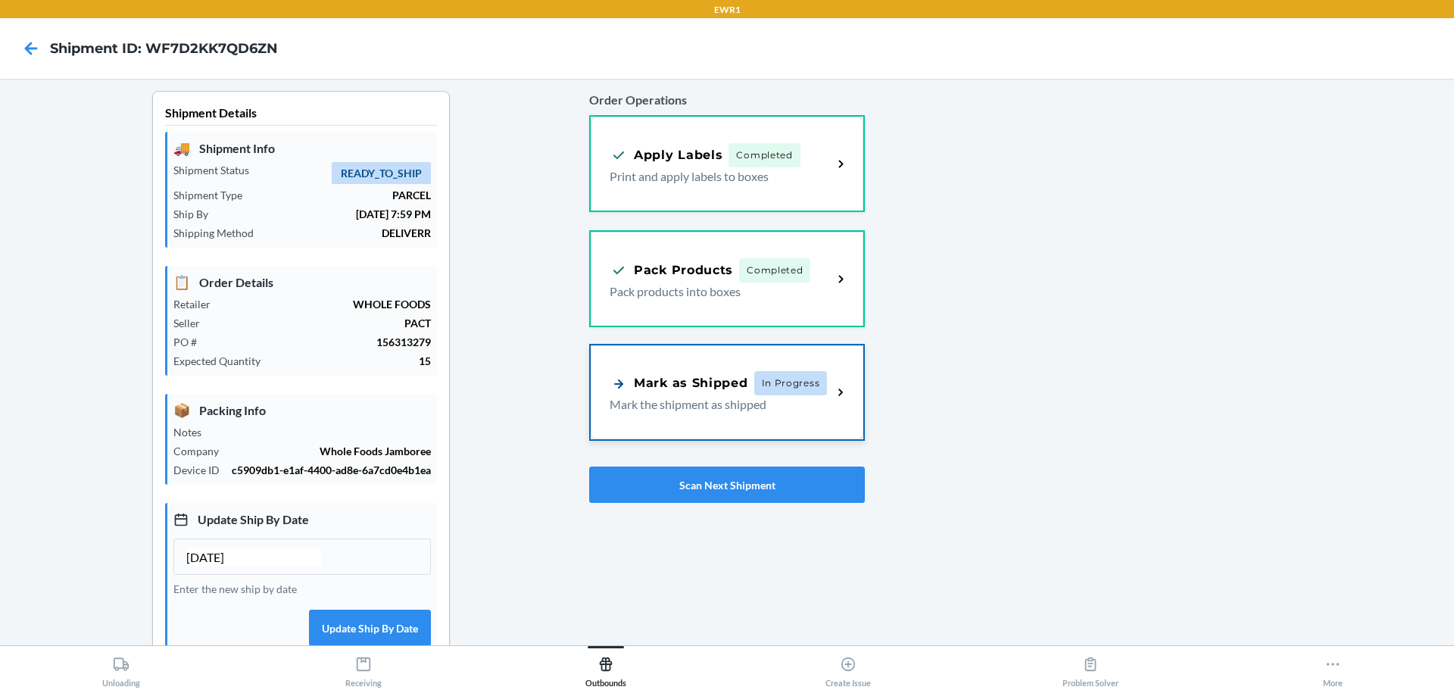
click at [690, 379] on div "Mark as Shipped" at bounding box center [678, 383] width 139 height 19
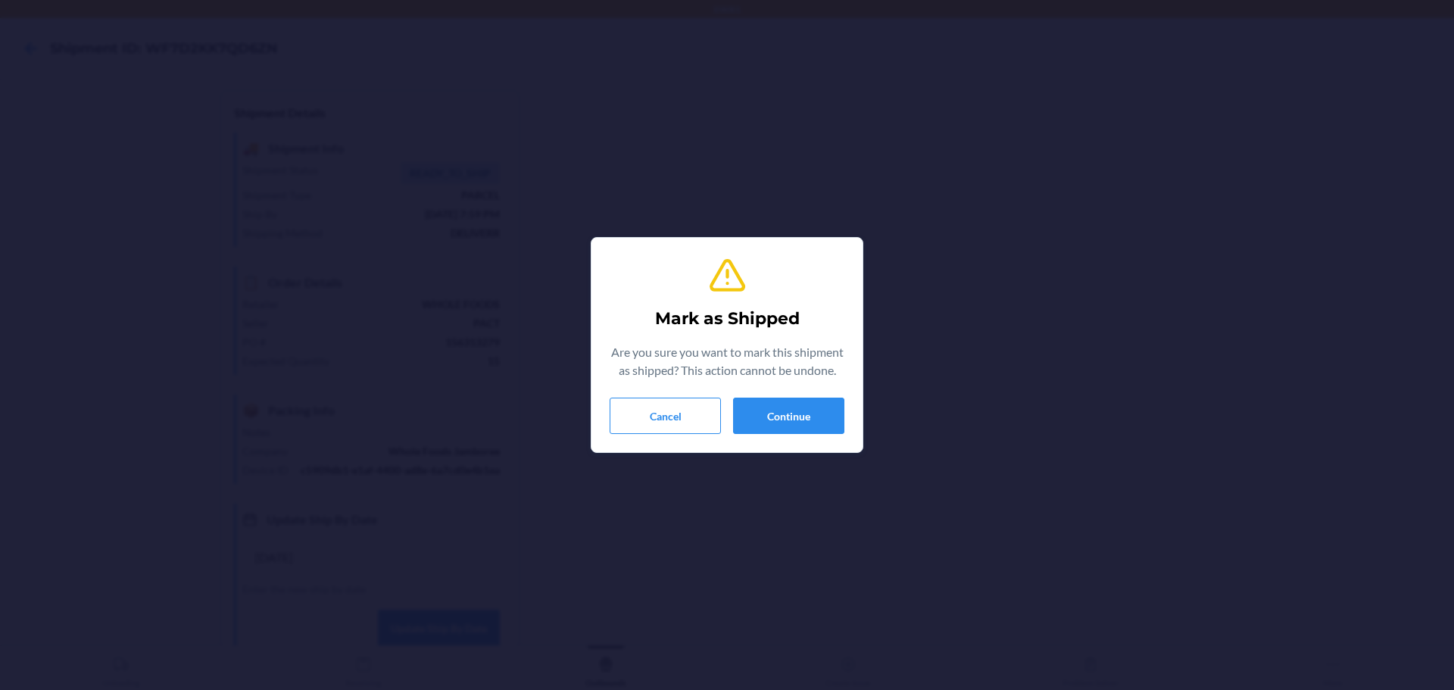
click at [824, 441] on section "Mark as Shipped Are you sure you want to mark this shipment as shipped? This ac…" at bounding box center [727, 345] width 273 height 216
click at [774, 401] on button "Continue" at bounding box center [788, 415] width 111 height 36
